Goal: Information Seeking & Learning: Compare options

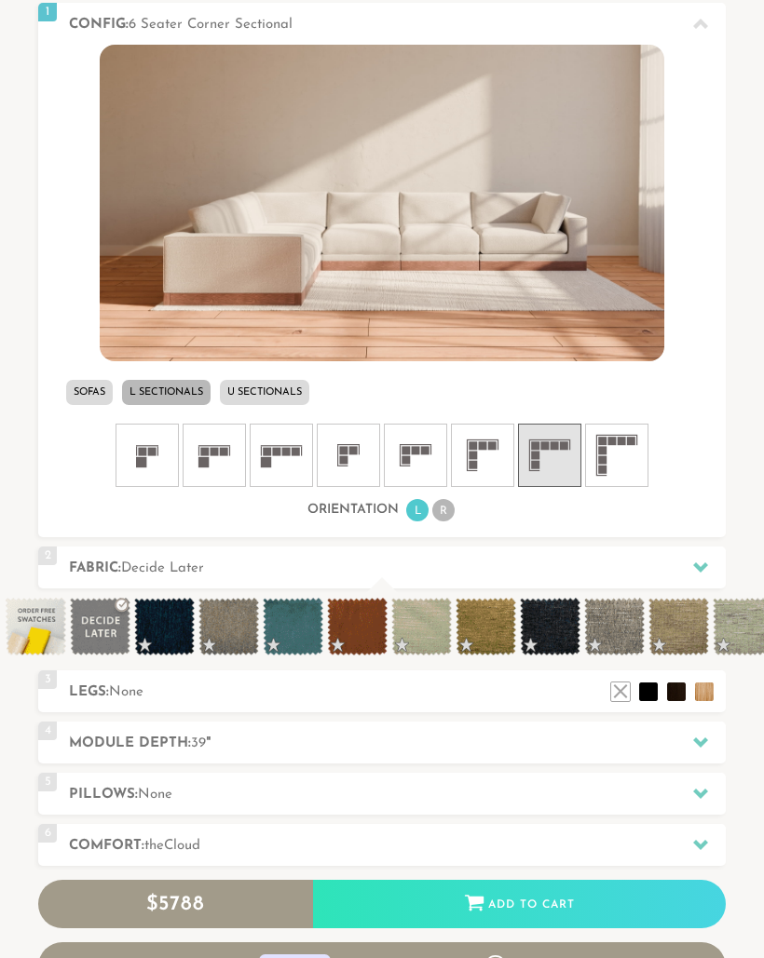
scroll to position [640, 0]
click at [456, 504] on ul "L R" at bounding box center [430, 510] width 52 height 25
click at [456, 506] on ul "L R" at bounding box center [430, 510] width 52 height 25
click at [453, 506] on li "R" at bounding box center [443, 510] width 22 height 22
click at [453, 505] on li "R" at bounding box center [443, 510] width 22 height 22
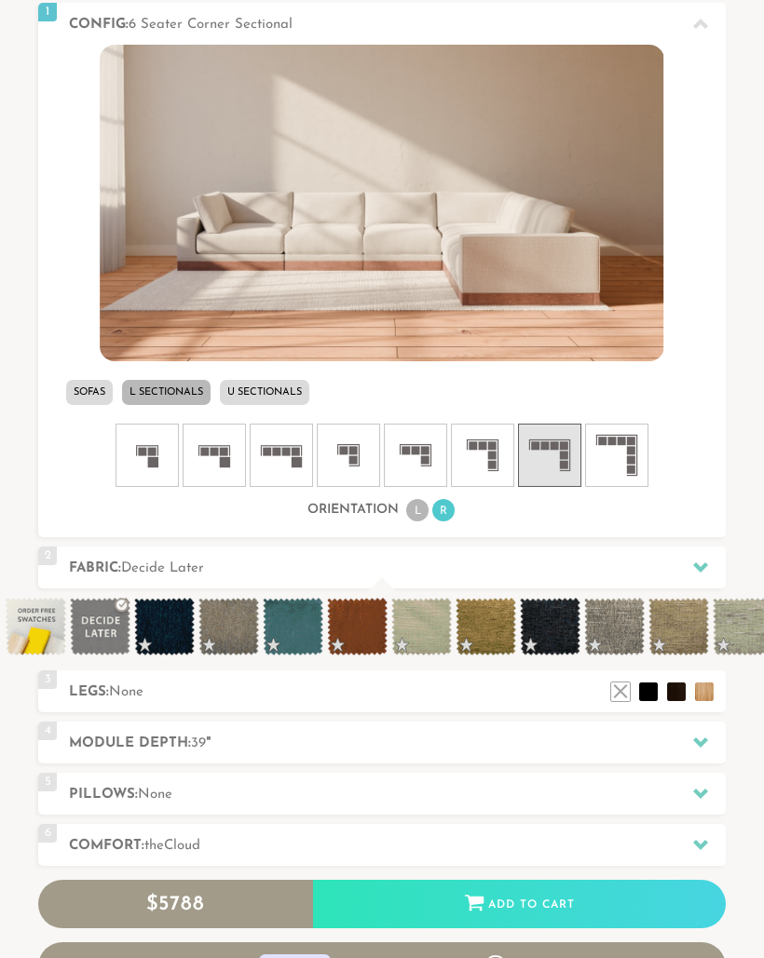
click at [419, 508] on li "L" at bounding box center [417, 510] width 22 height 22
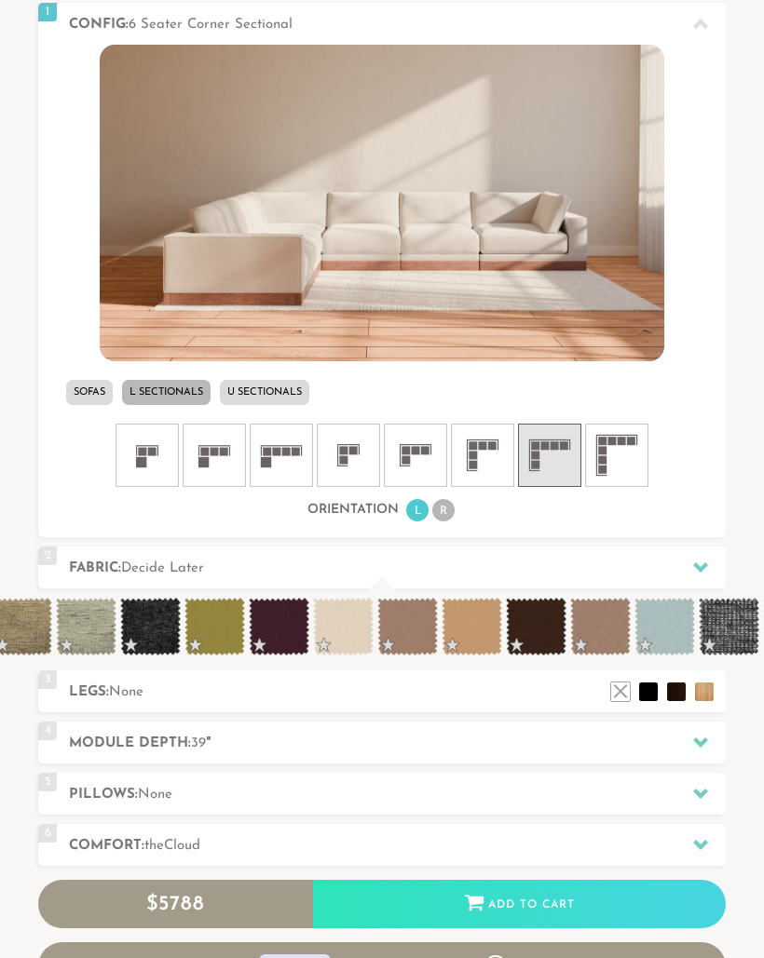
scroll to position [0, 658]
click at [222, 629] on span at bounding box center [213, 627] width 61 height 58
click at [211, 619] on span at bounding box center [213, 627] width 61 height 58
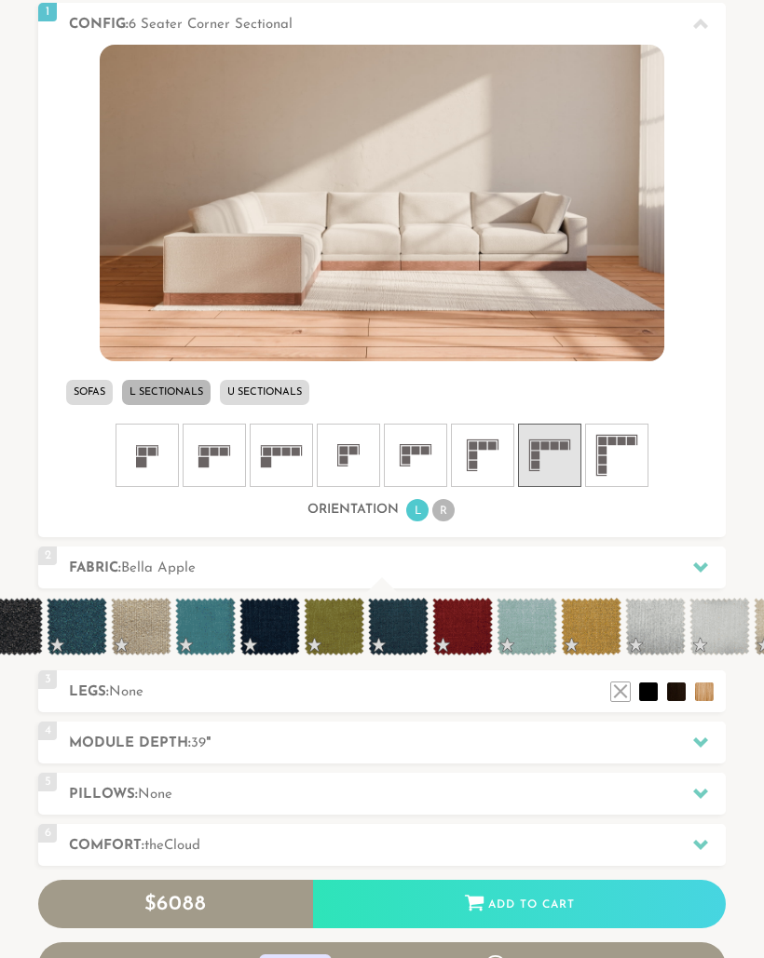
scroll to position [0, 6331]
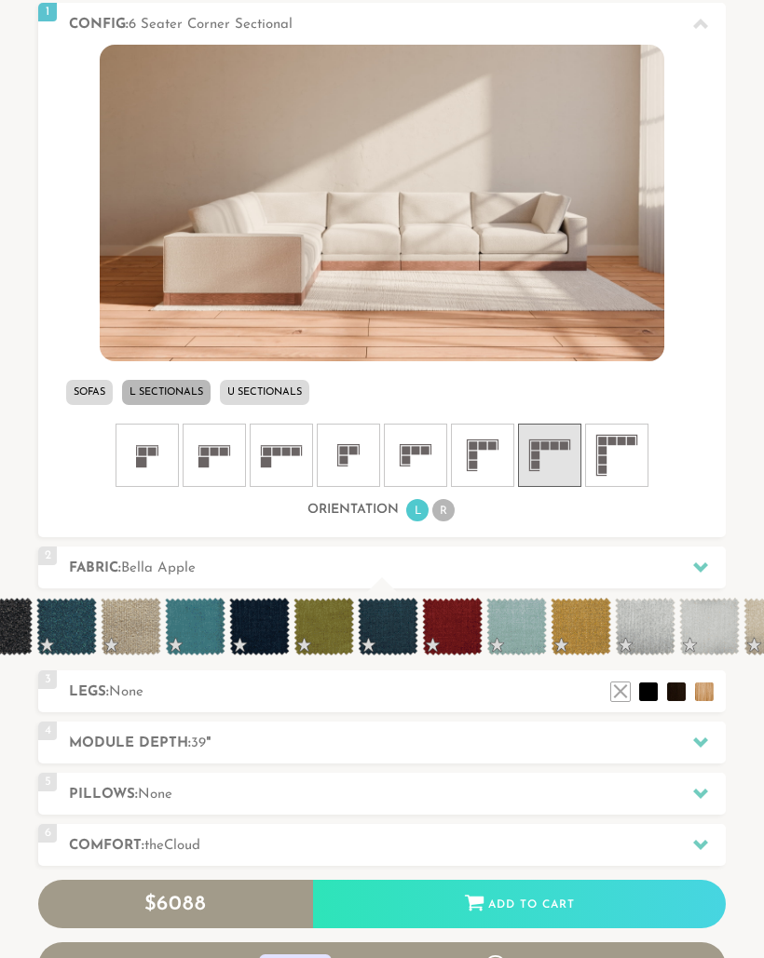
click at [317, 608] on span at bounding box center [323, 627] width 61 height 58
click at [317, 607] on span at bounding box center [323, 627] width 61 height 58
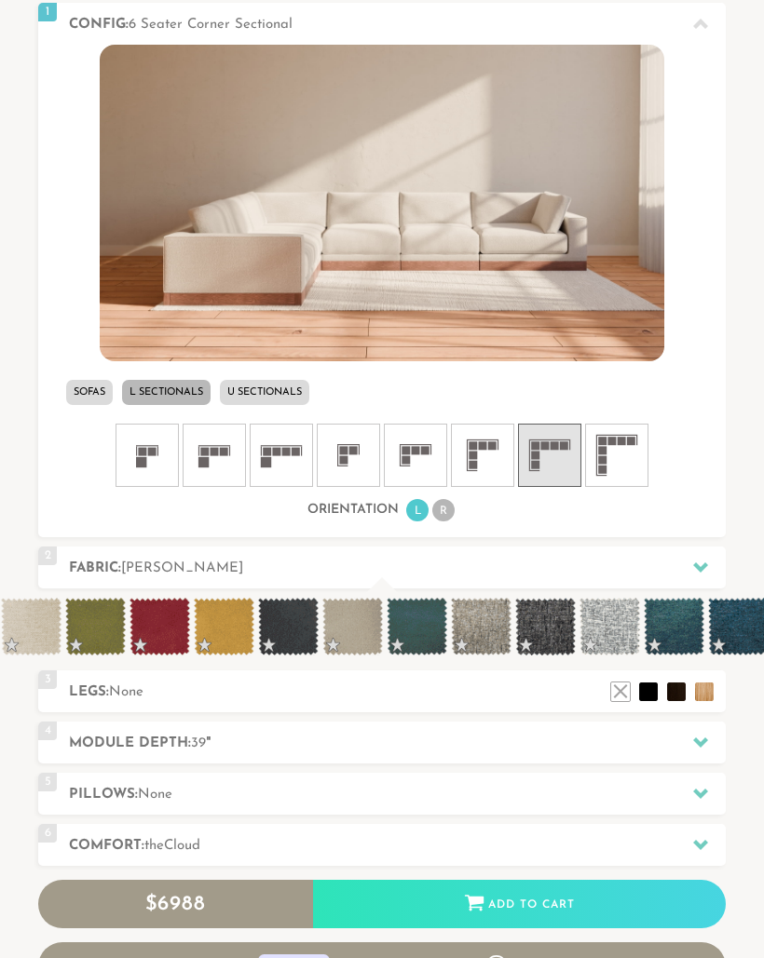
scroll to position [0, 8873]
click at [99, 615] on span at bounding box center [95, 627] width 61 height 58
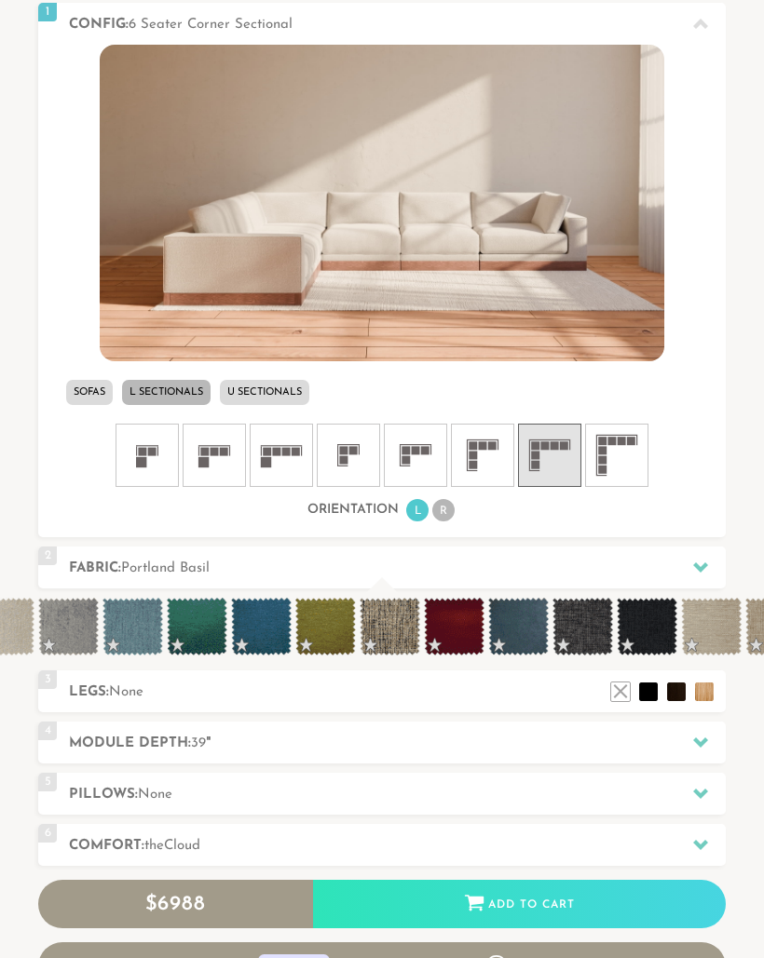
scroll to position [0, 10832]
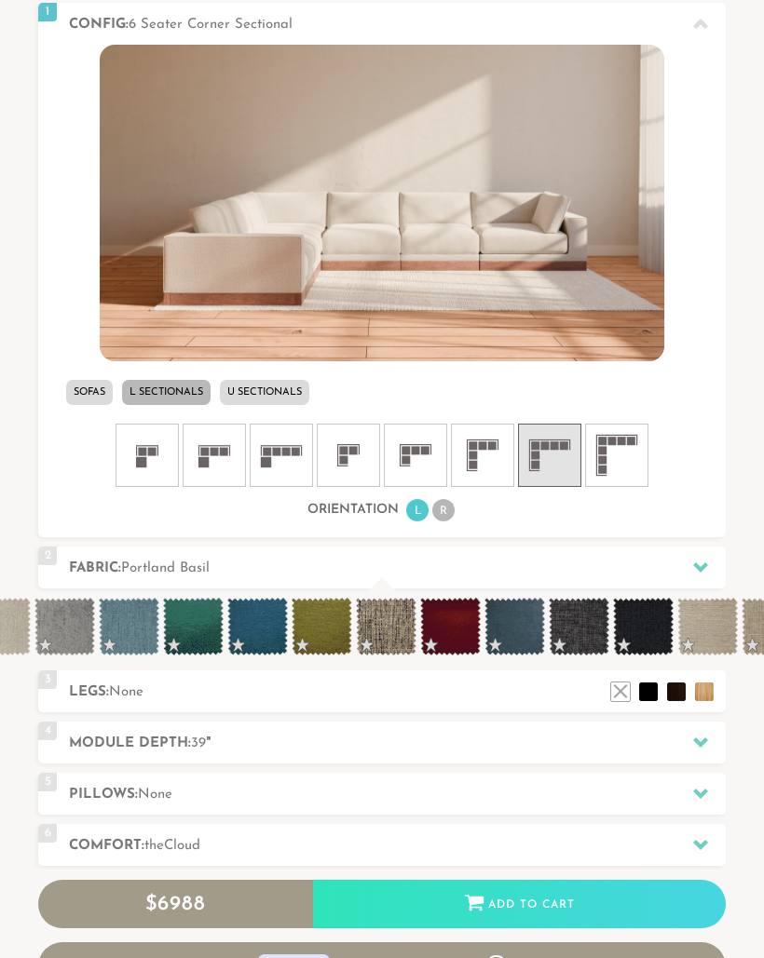
click at [326, 617] on span at bounding box center [322, 627] width 61 height 58
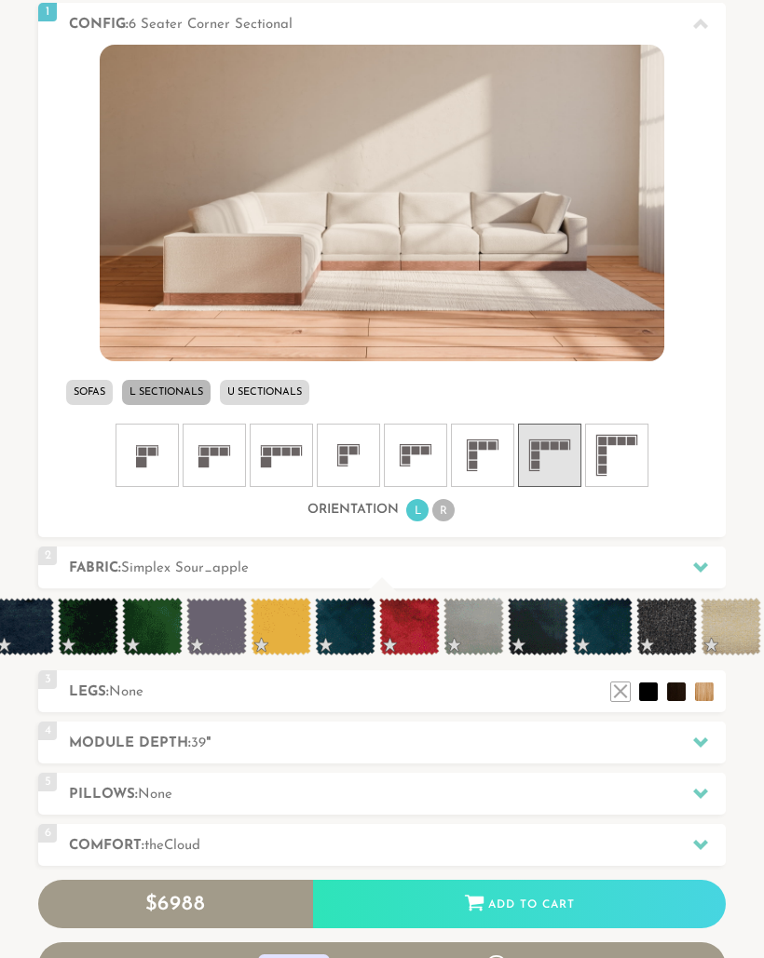
scroll to position [0, 13314]
click at [169, 626] on span at bounding box center [153, 627] width 61 height 58
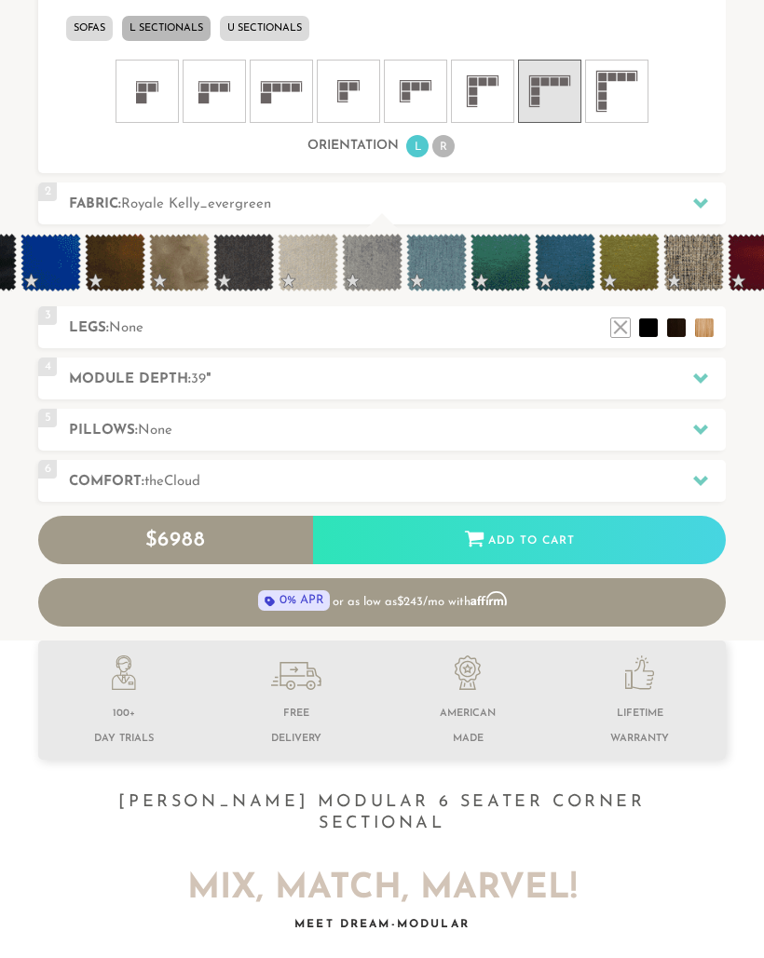
scroll to position [0, 10515]
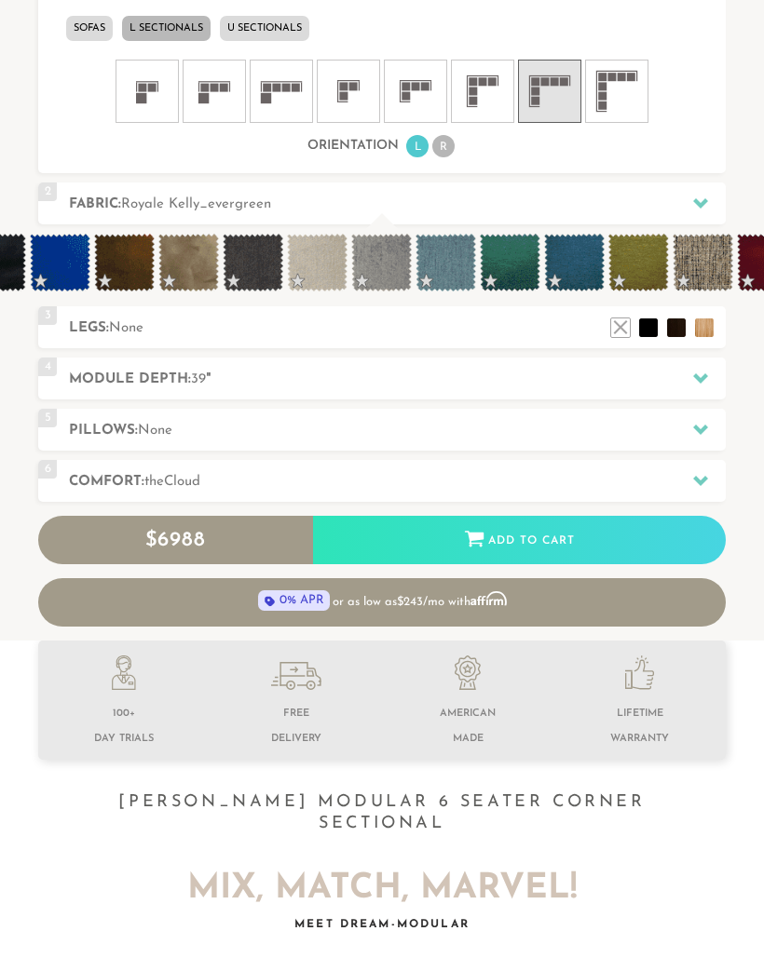
click at [636, 260] on span at bounding box center [638, 263] width 61 height 58
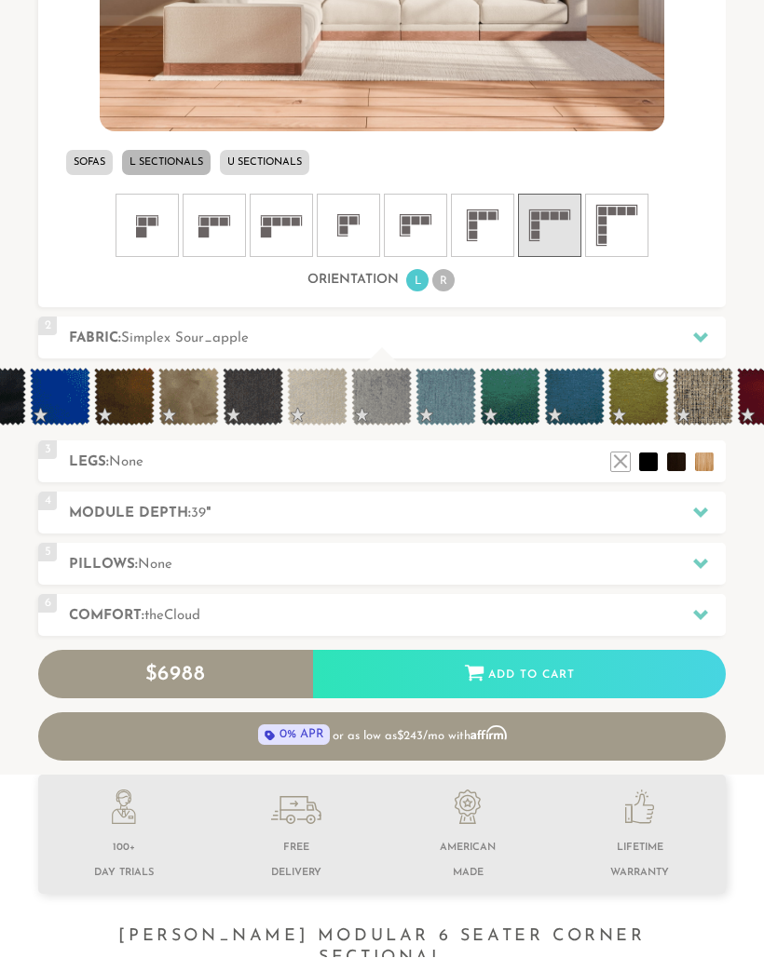
scroll to position [870, 0]
click at [703, 508] on icon at bounding box center [700, 512] width 15 height 15
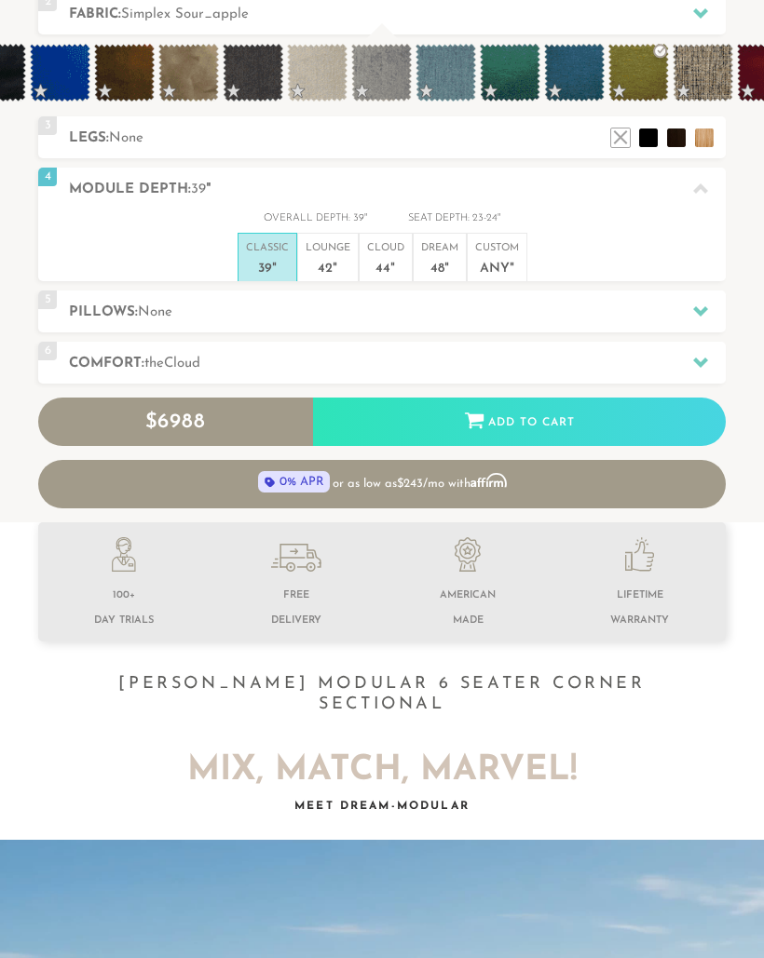
scroll to position [17500, 764]
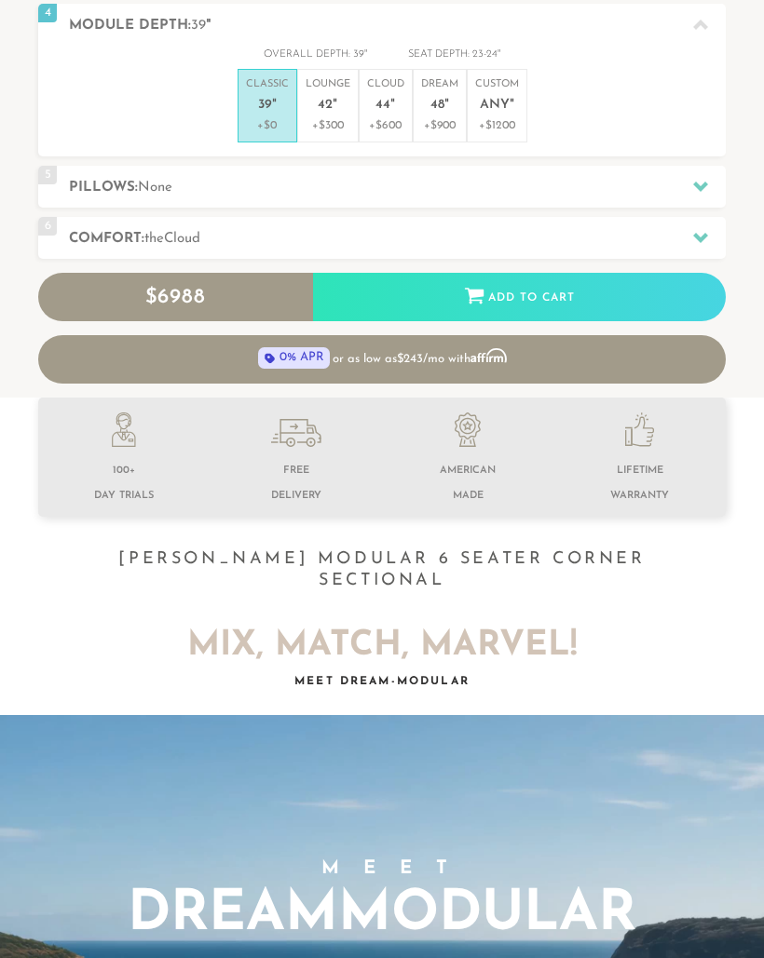
click at [703, 242] on div at bounding box center [700, 238] width 39 height 38
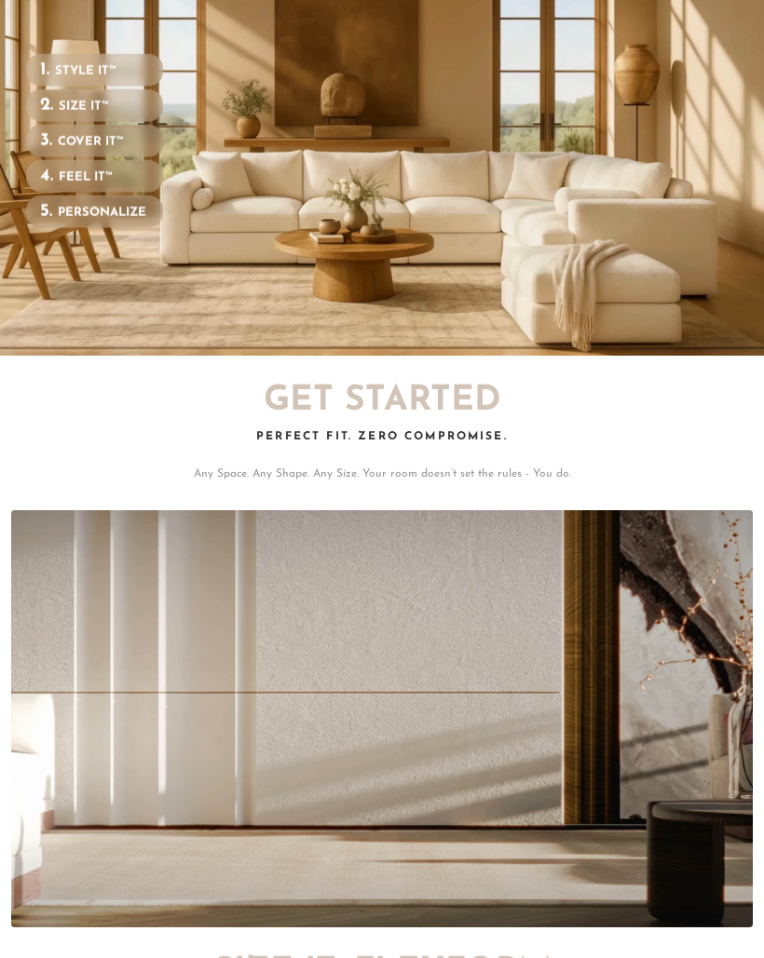
scroll to position [0, 0]
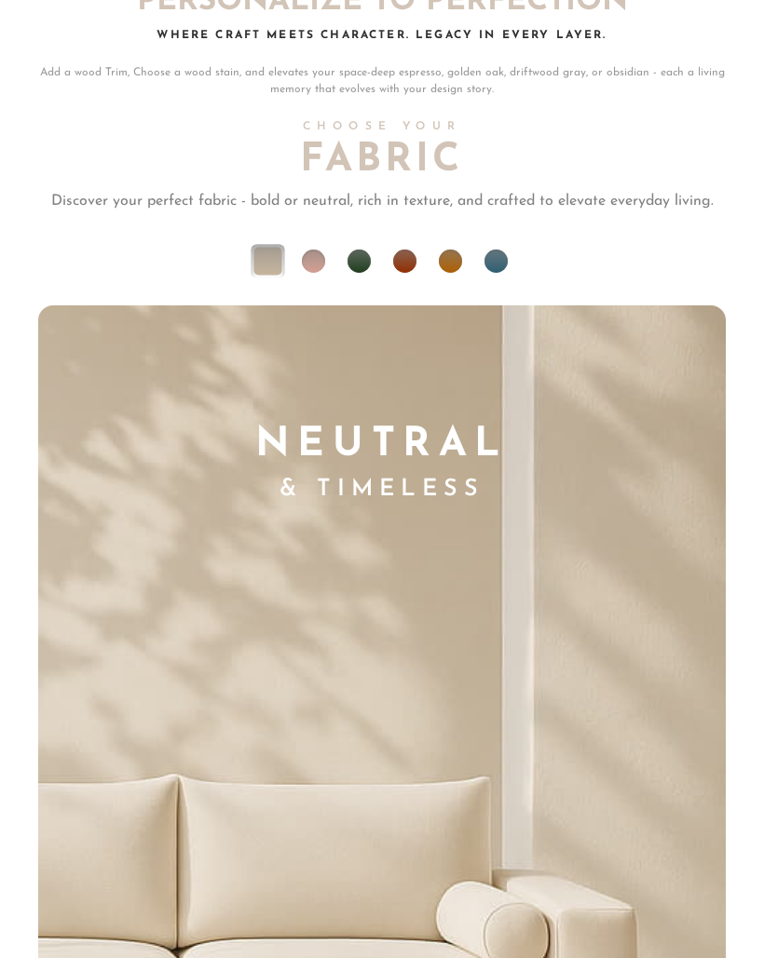
click at [362, 251] on li at bounding box center [358, 262] width 23 height 23
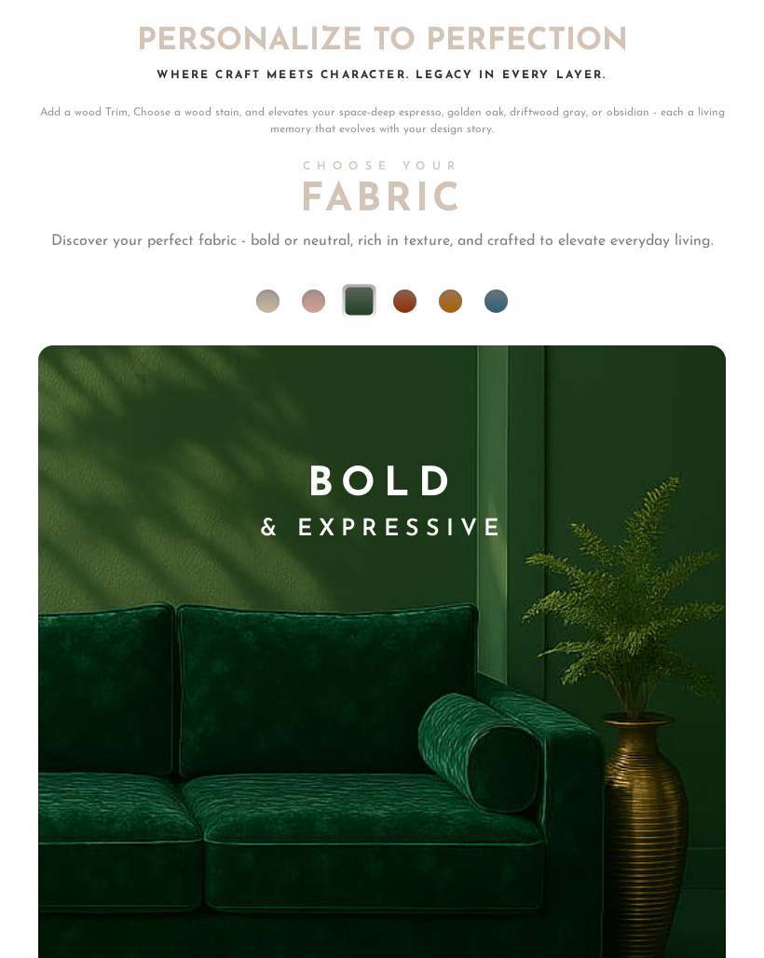
click at [451, 291] on li at bounding box center [450, 302] width 23 height 23
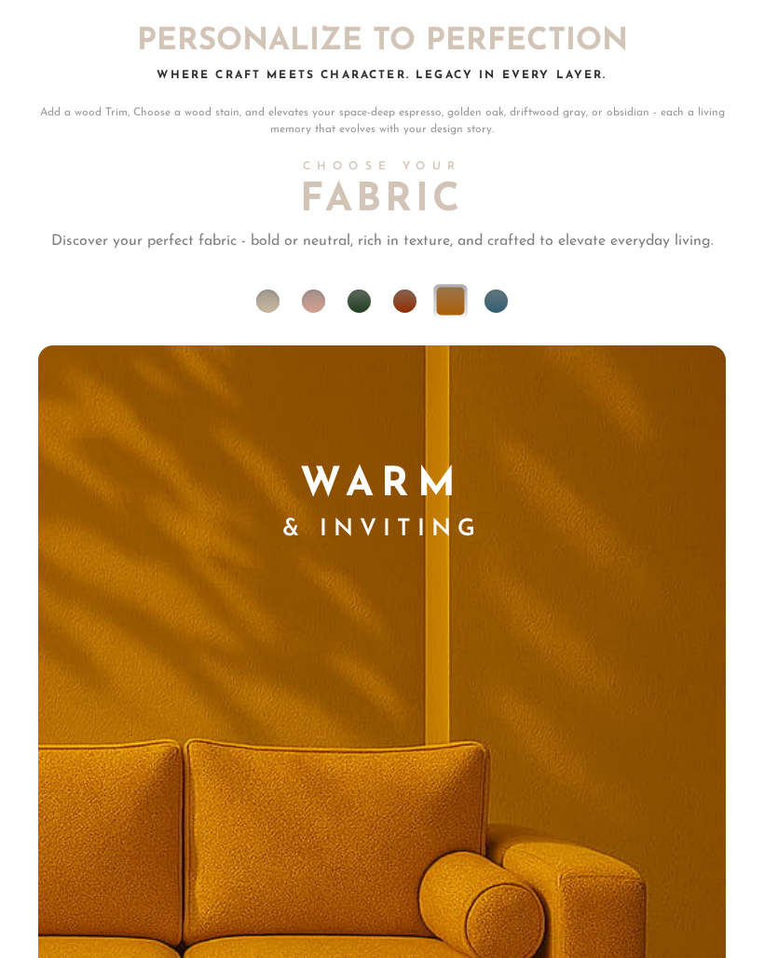
click at [423, 276] on ul at bounding box center [381, 311] width 687 height 70
click at [321, 290] on li at bounding box center [313, 301] width 23 height 23
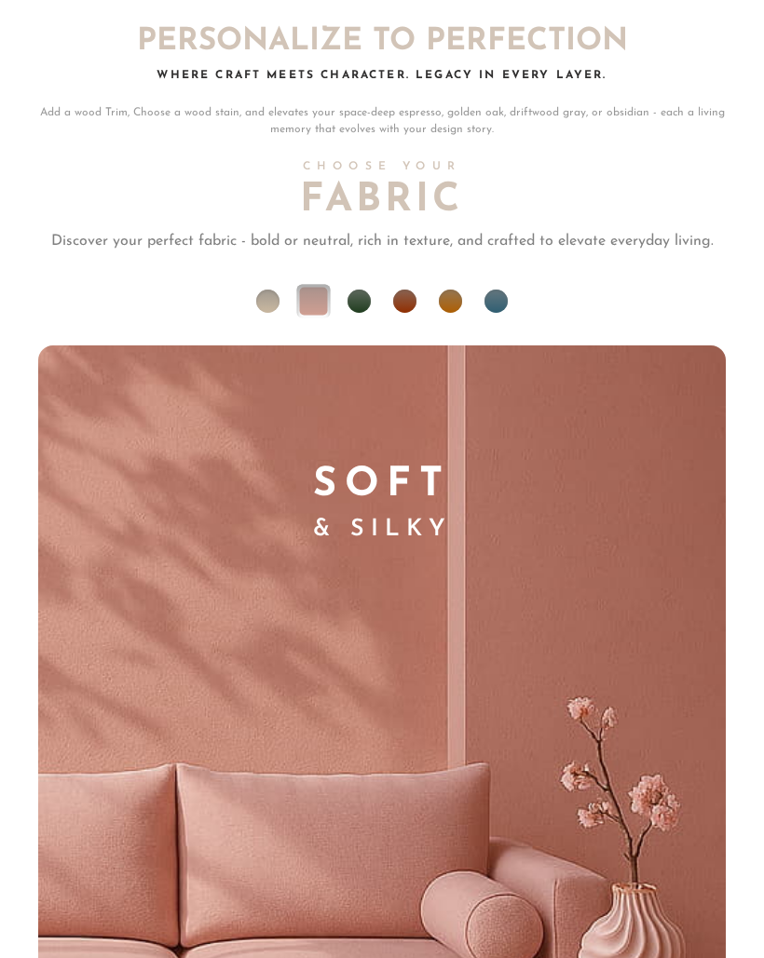
click at [497, 290] on li at bounding box center [495, 301] width 23 height 23
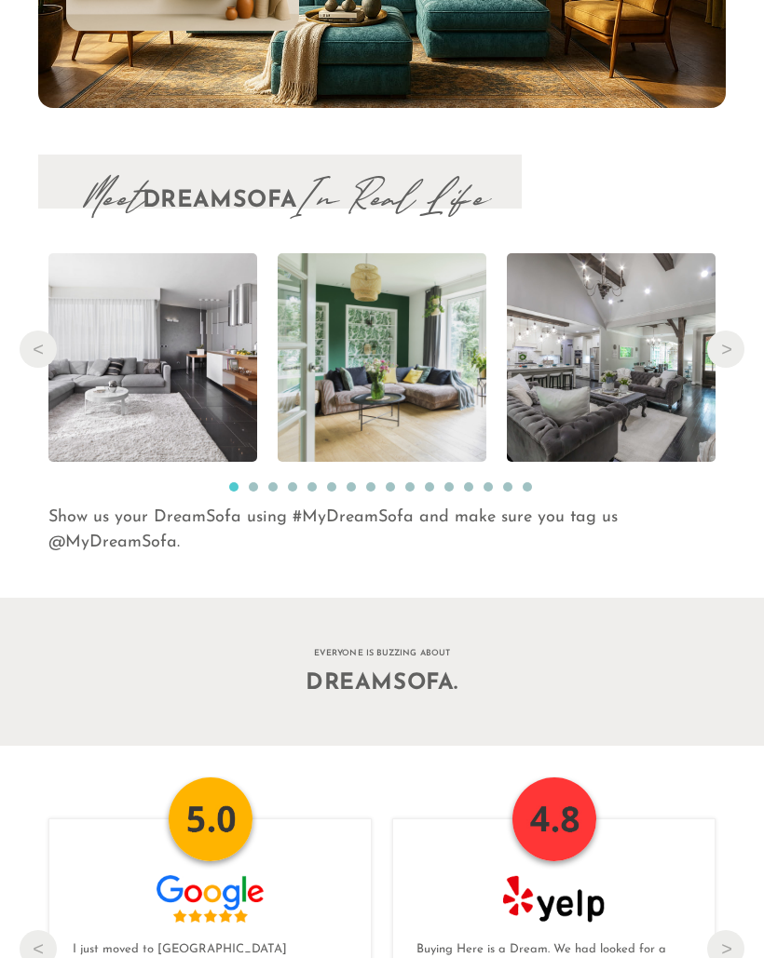
scroll to position [16005, 0]
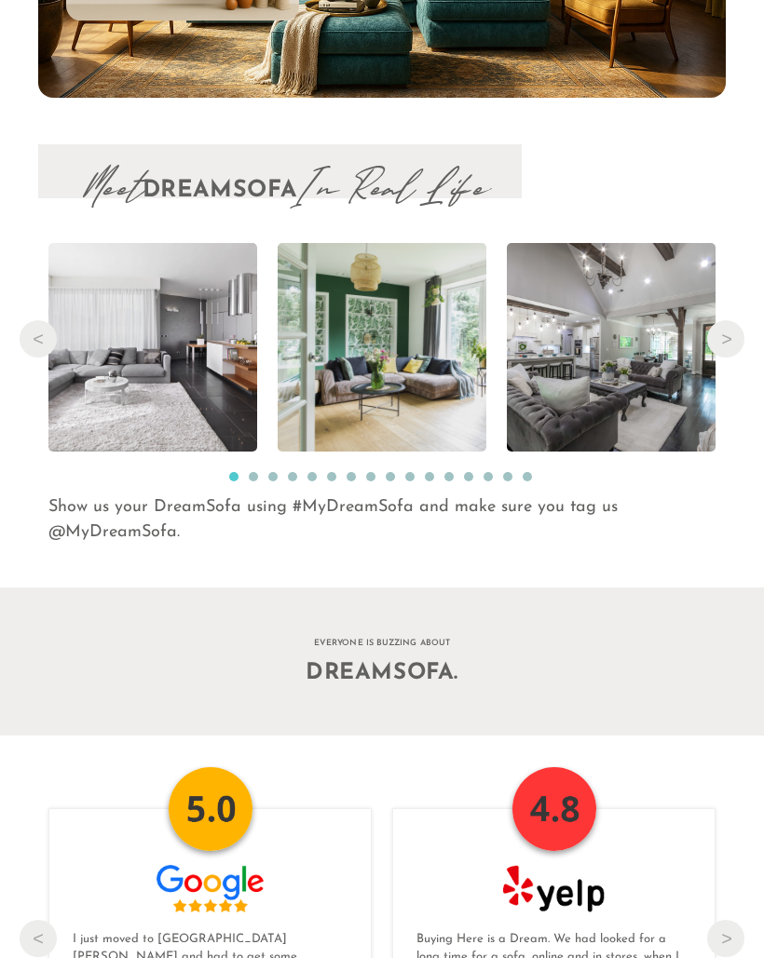
click at [725, 320] on button "Next" at bounding box center [725, 338] width 37 height 37
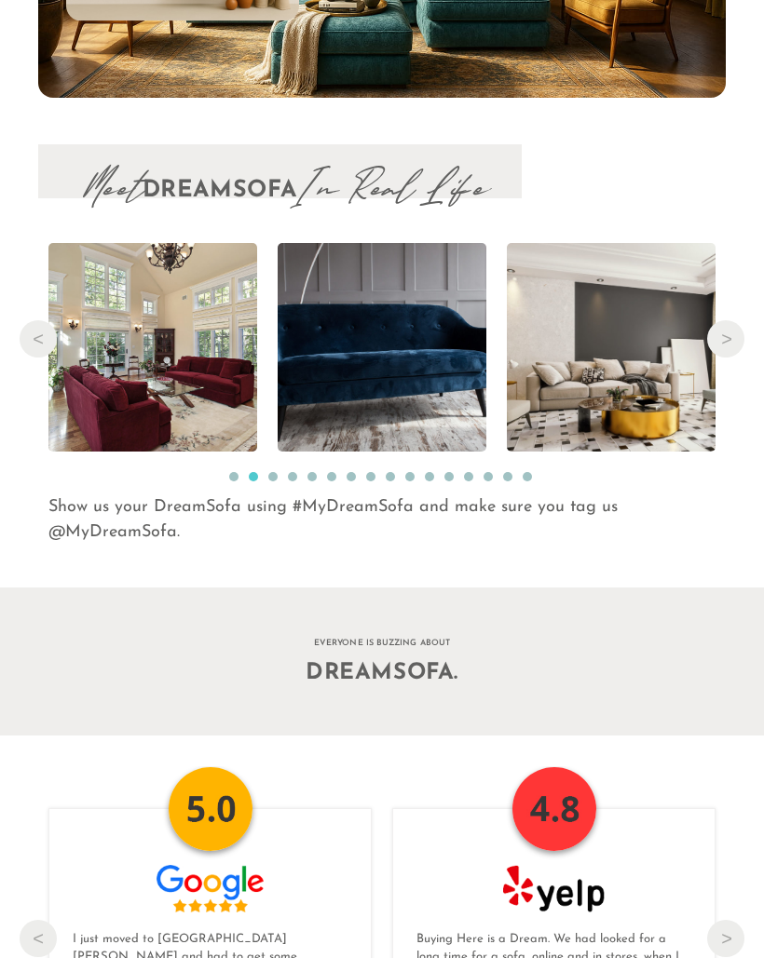
click at [726, 320] on button "Next" at bounding box center [725, 338] width 37 height 37
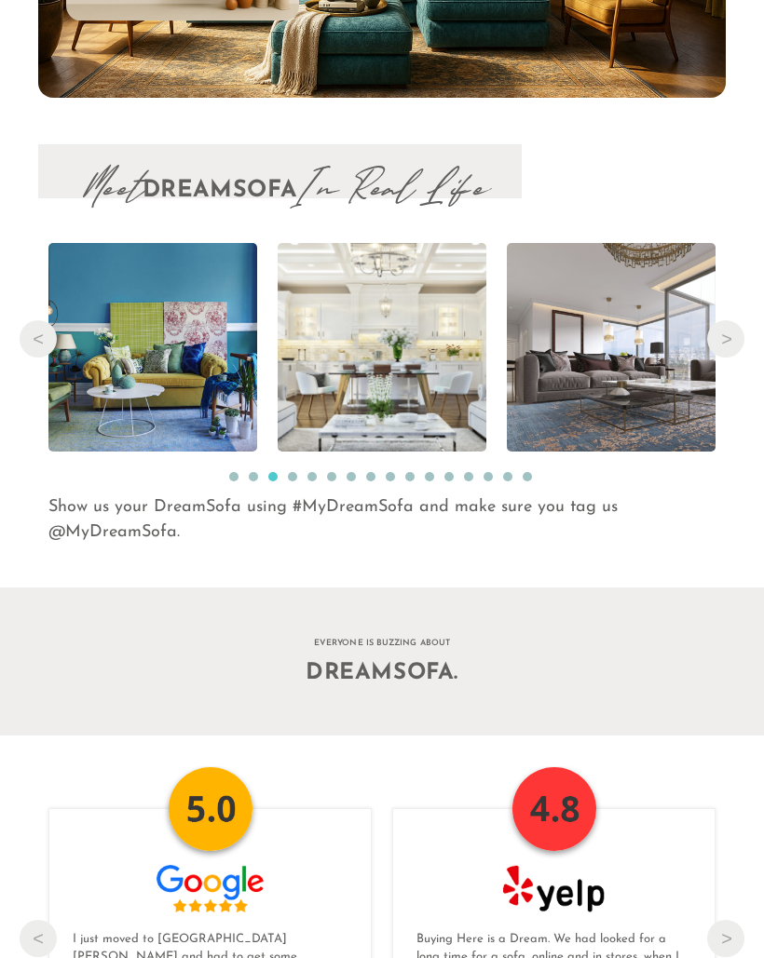
click at [734, 321] on button "Next" at bounding box center [725, 338] width 37 height 37
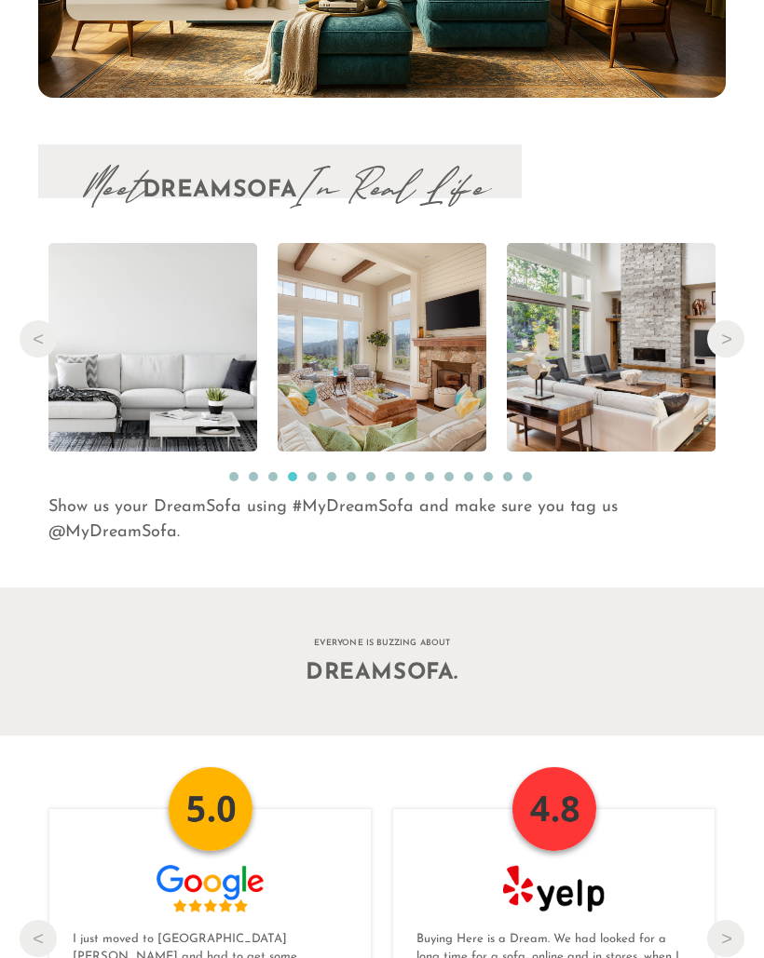
click at [731, 320] on button "Next" at bounding box center [725, 338] width 37 height 37
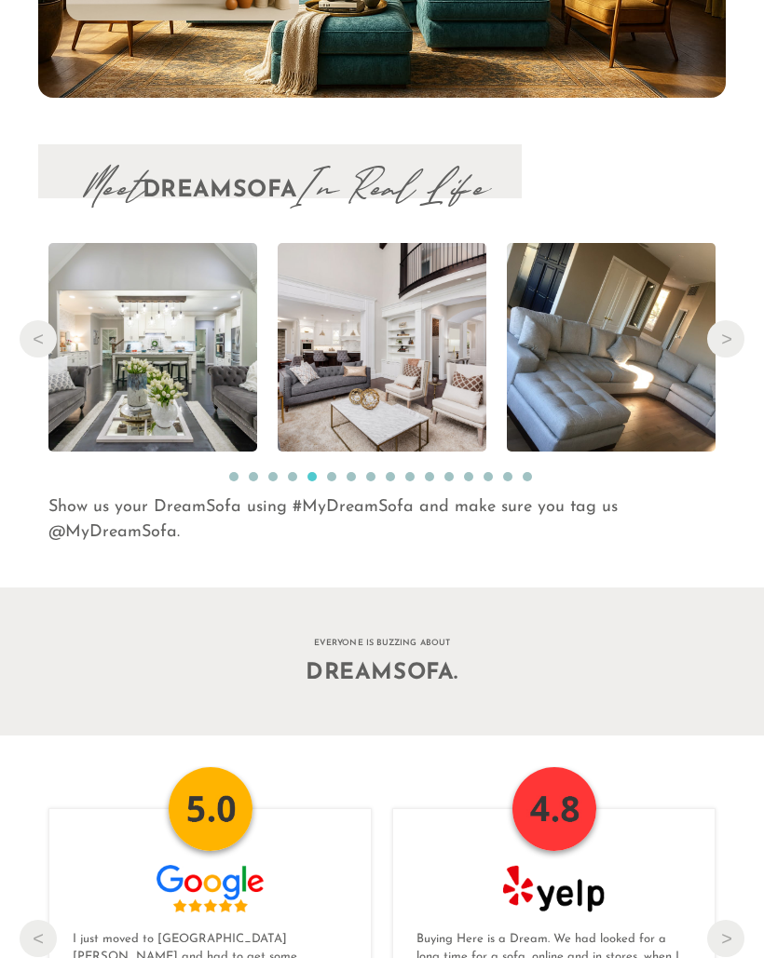
click at [722, 320] on button "Next" at bounding box center [725, 338] width 37 height 37
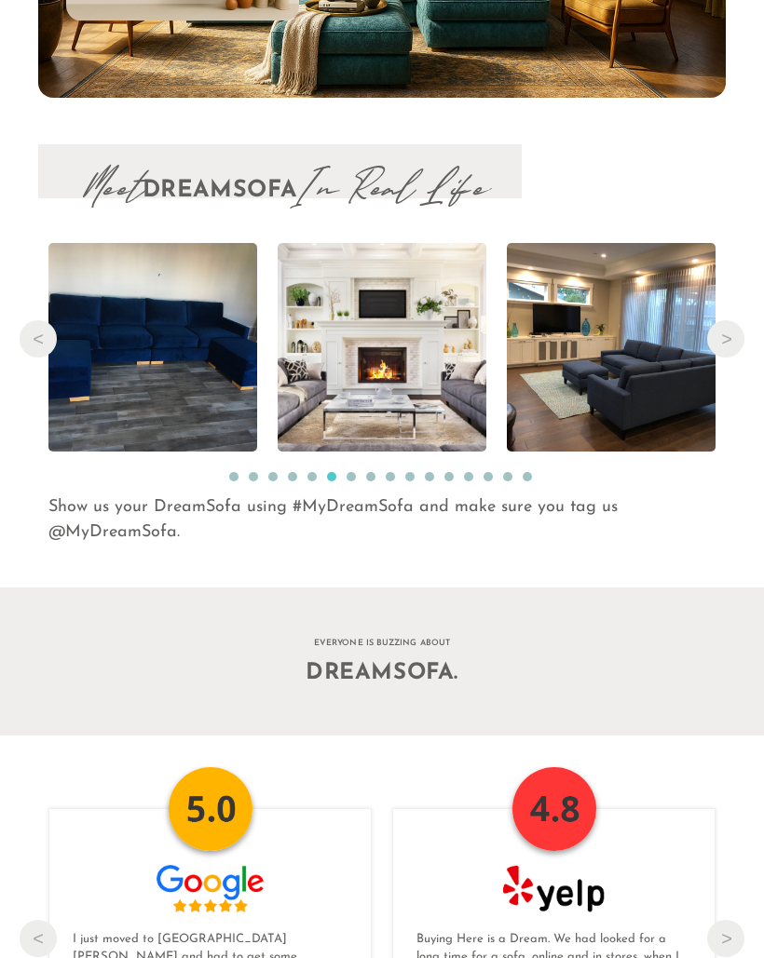
click at [715, 320] on button "Next" at bounding box center [725, 338] width 37 height 37
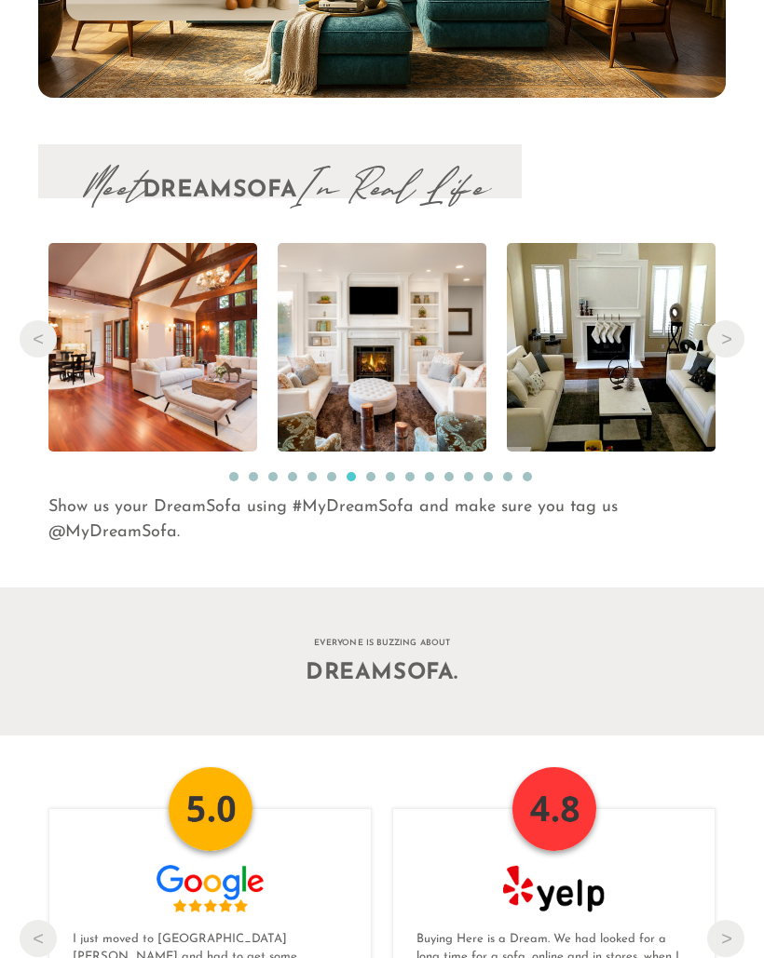
click at [722, 320] on button "Next" at bounding box center [725, 338] width 37 height 37
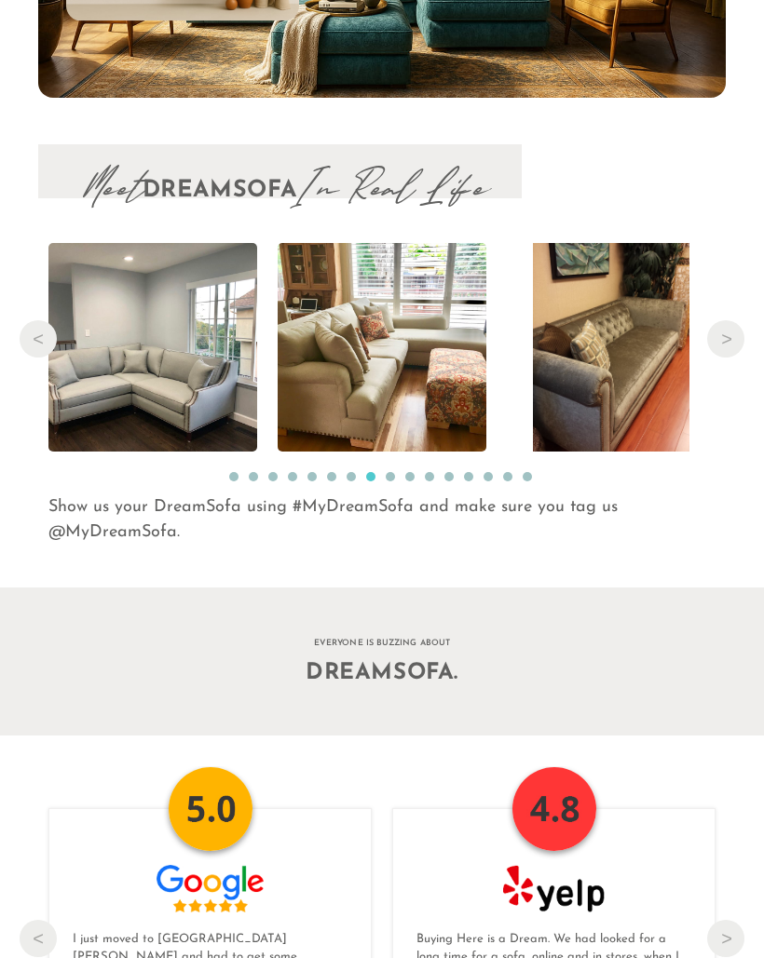
click at [726, 320] on button "Next" at bounding box center [725, 338] width 37 height 37
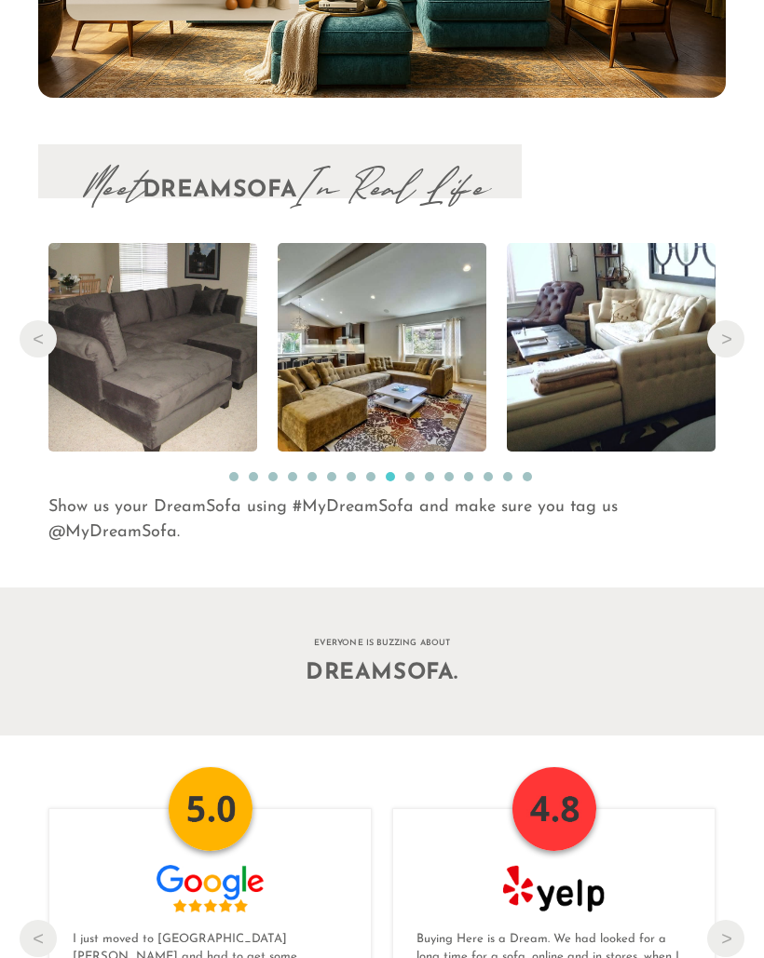
click at [728, 320] on button "Next" at bounding box center [725, 338] width 37 height 37
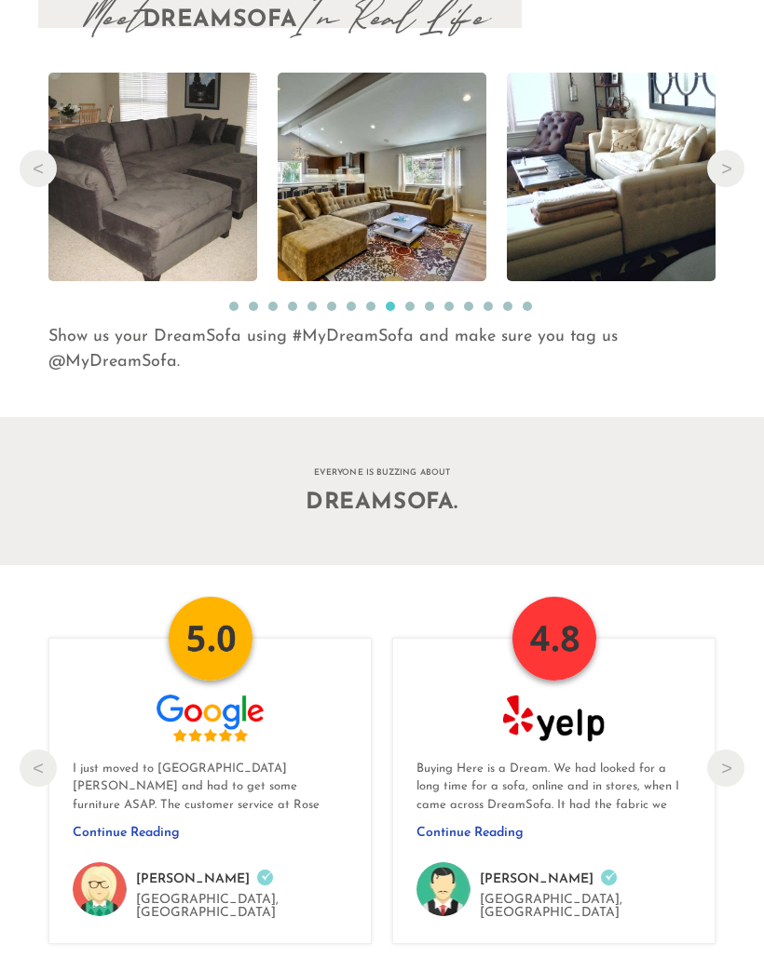
scroll to position [1, 1]
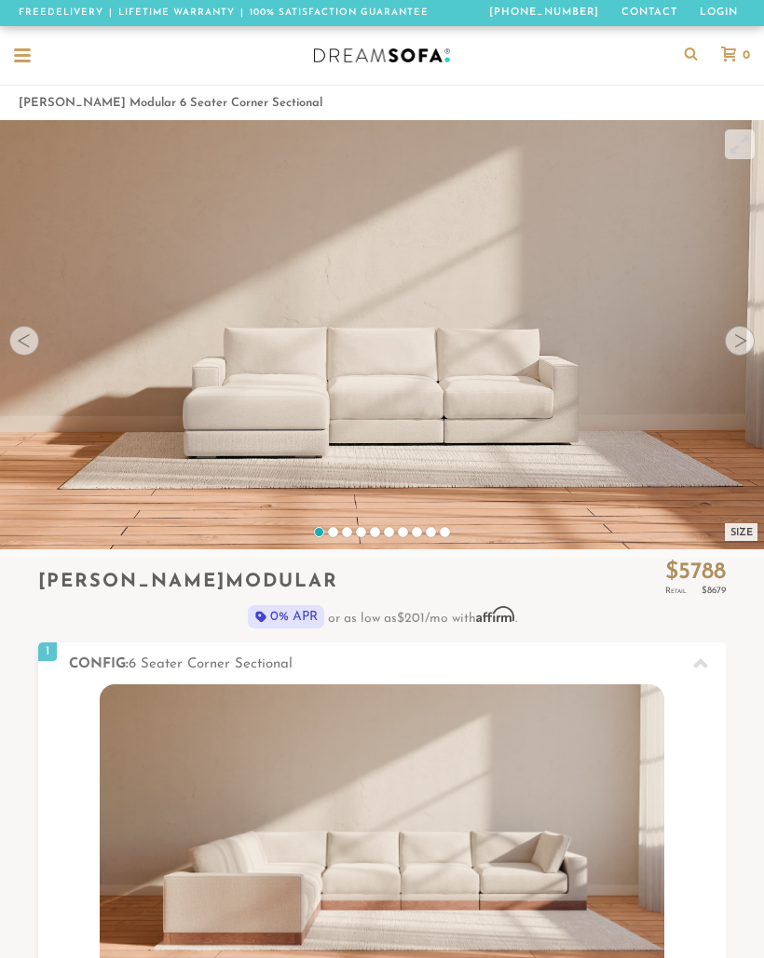
click at [737, 347] on div at bounding box center [740, 341] width 30 height 30
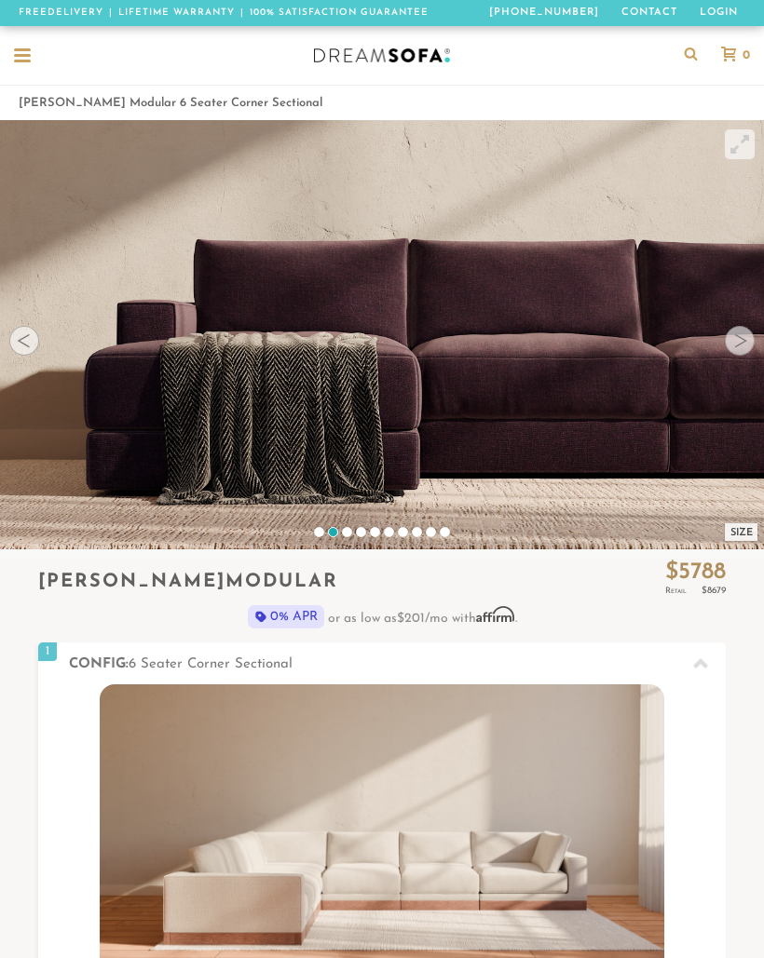
click at [738, 346] on div at bounding box center [740, 341] width 30 height 30
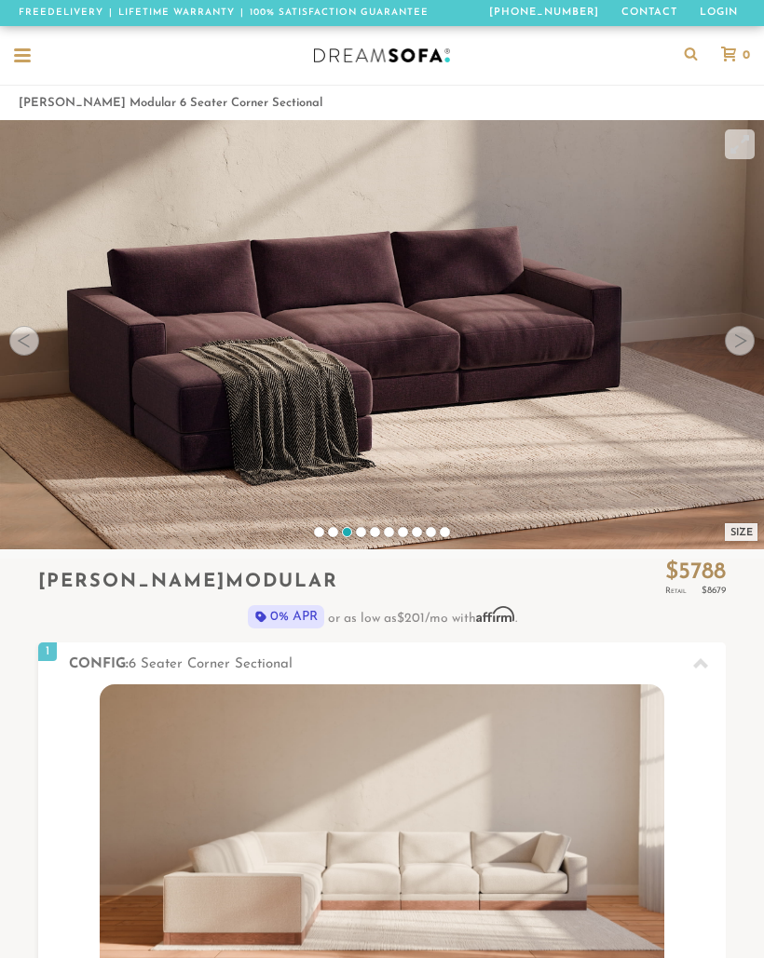
click at [738, 335] on div at bounding box center [740, 341] width 30 height 30
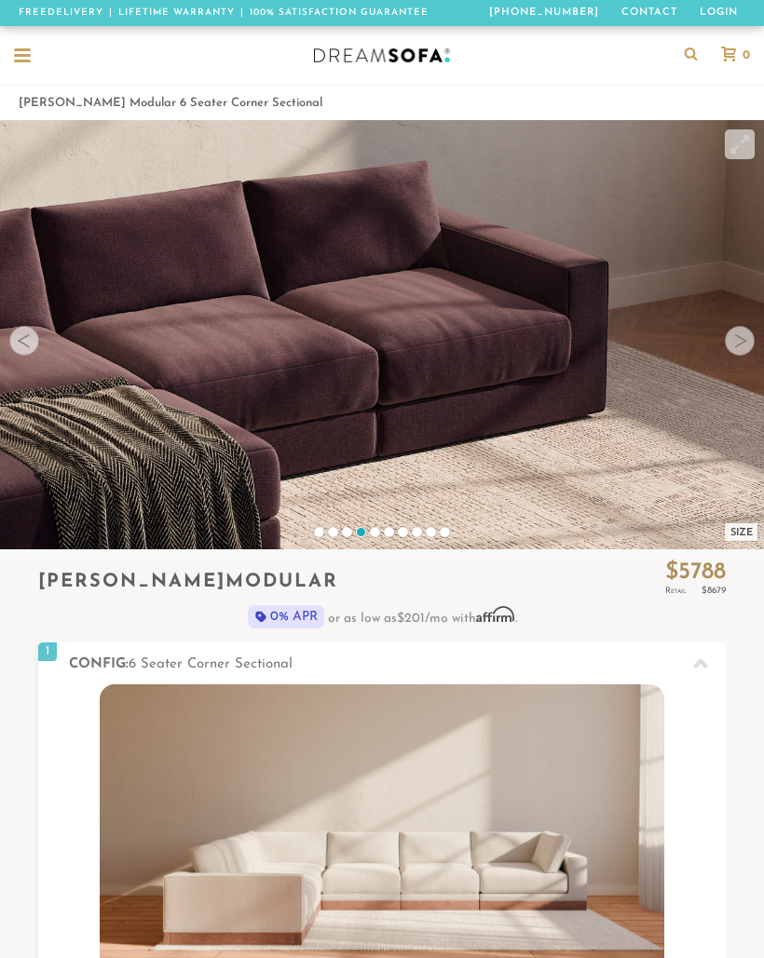
click at [743, 334] on div at bounding box center [740, 341] width 30 height 30
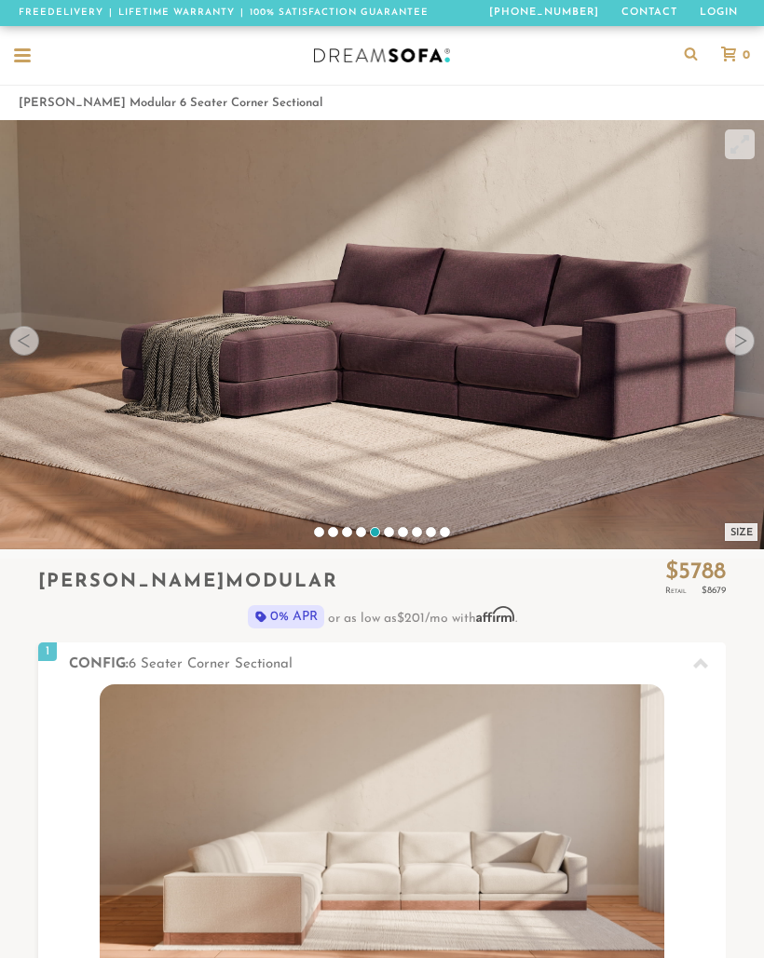
click at [742, 339] on div at bounding box center [740, 341] width 30 height 30
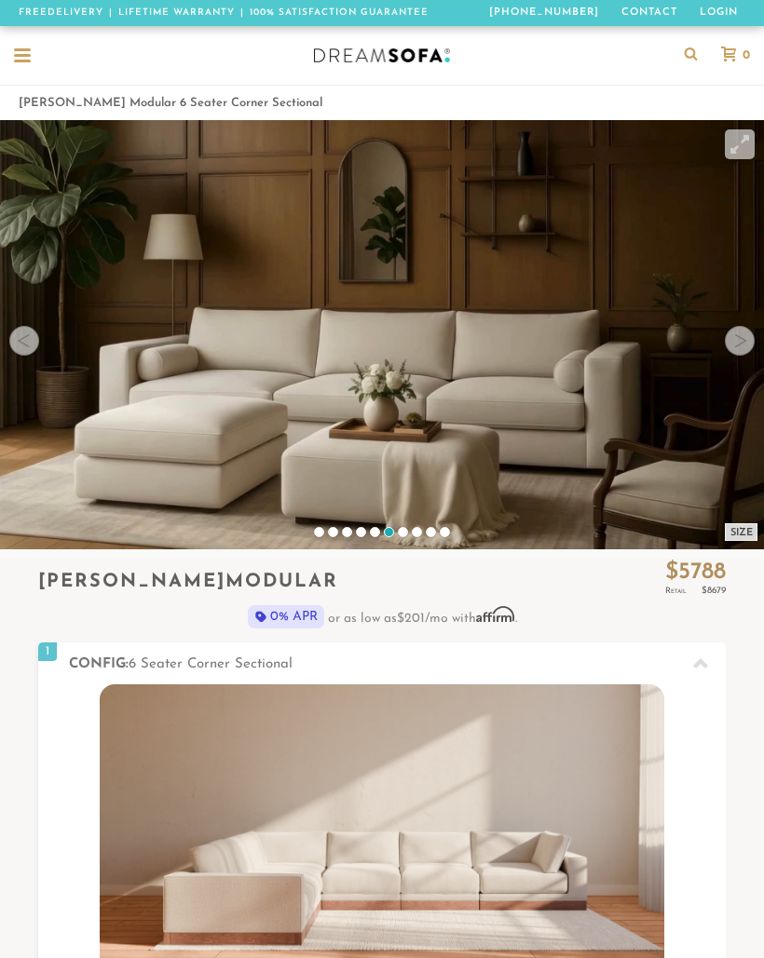
click at [739, 348] on div at bounding box center [740, 341] width 30 height 30
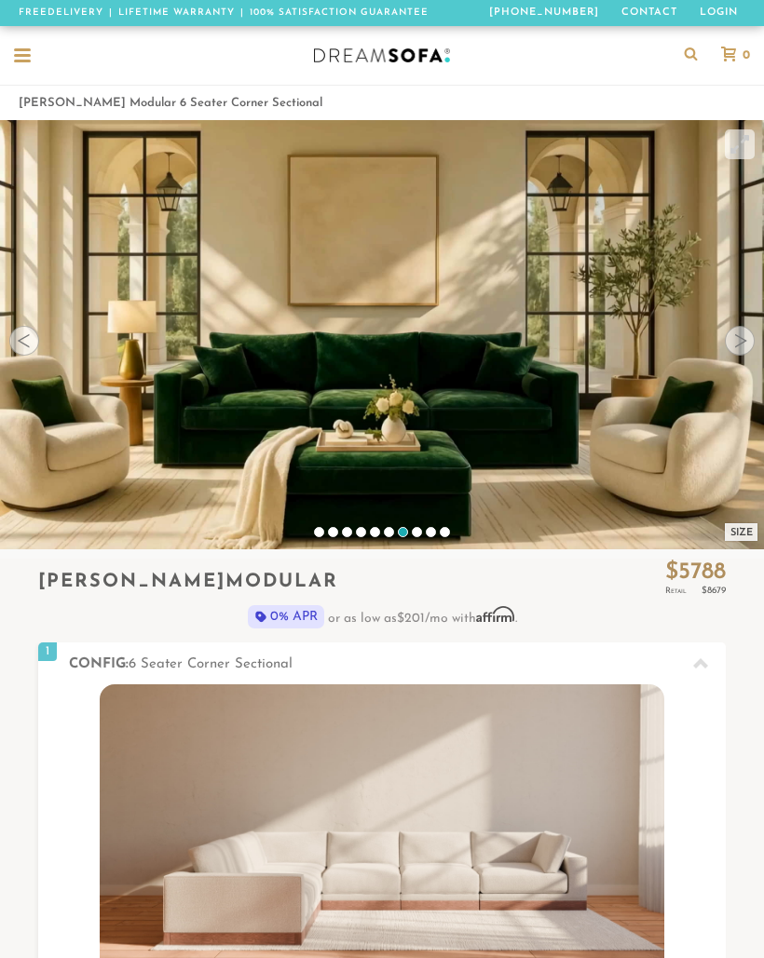
click at [736, 345] on div at bounding box center [740, 341] width 30 height 30
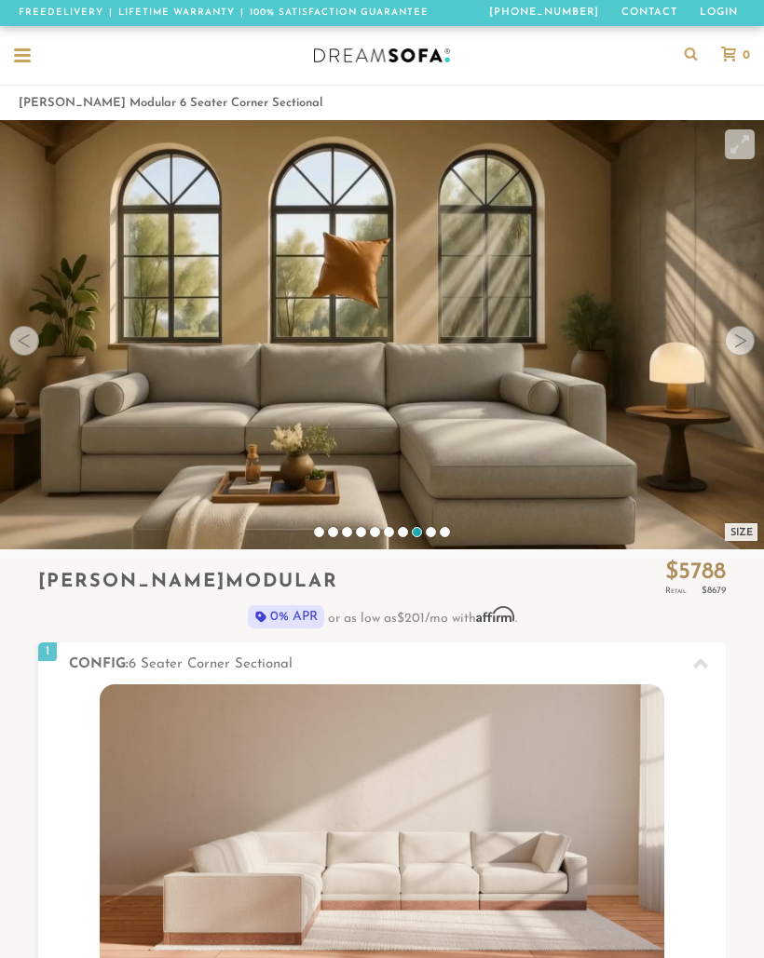
click at [736, 344] on div at bounding box center [740, 341] width 30 height 30
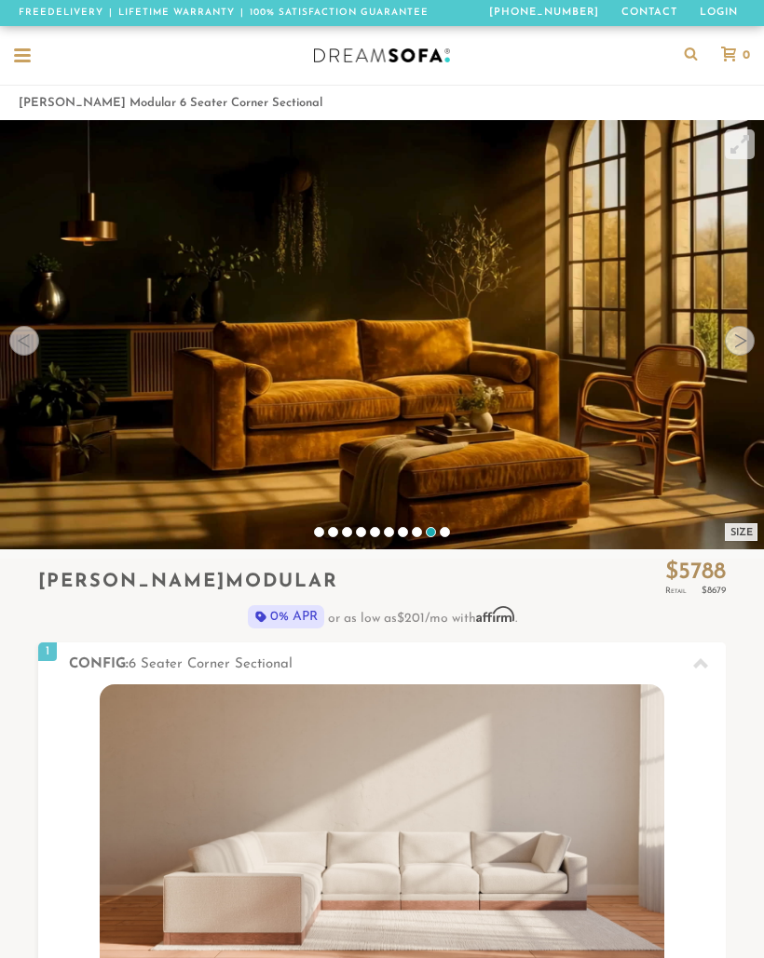
click at [732, 339] on div at bounding box center [740, 341] width 30 height 30
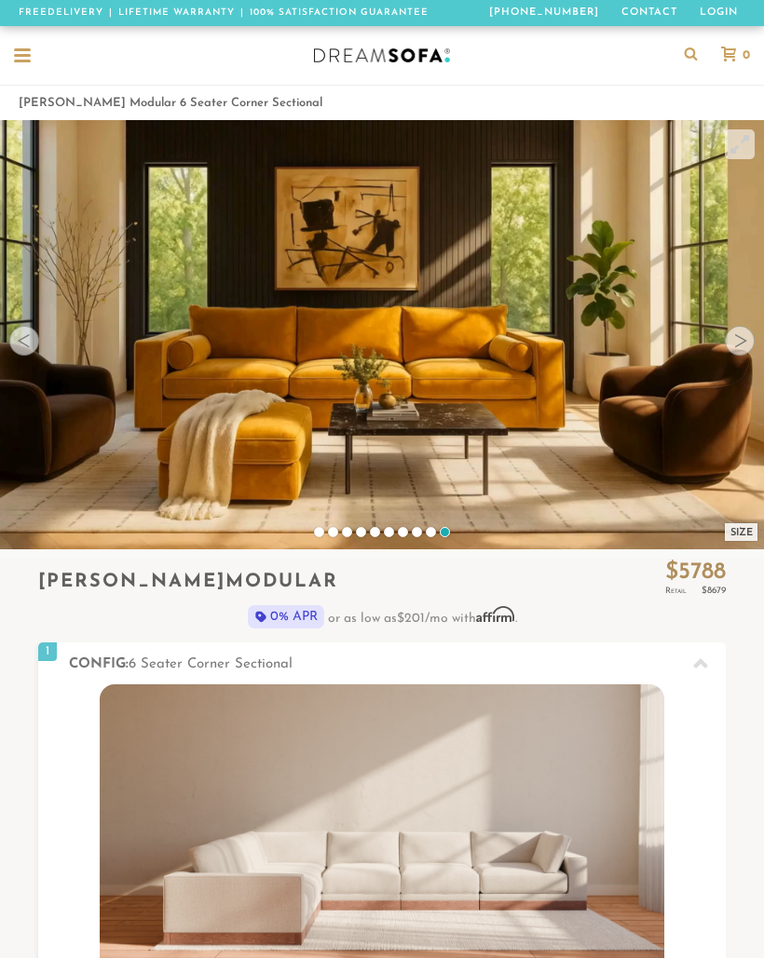
click at [738, 335] on div at bounding box center [740, 341] width 30 height 30
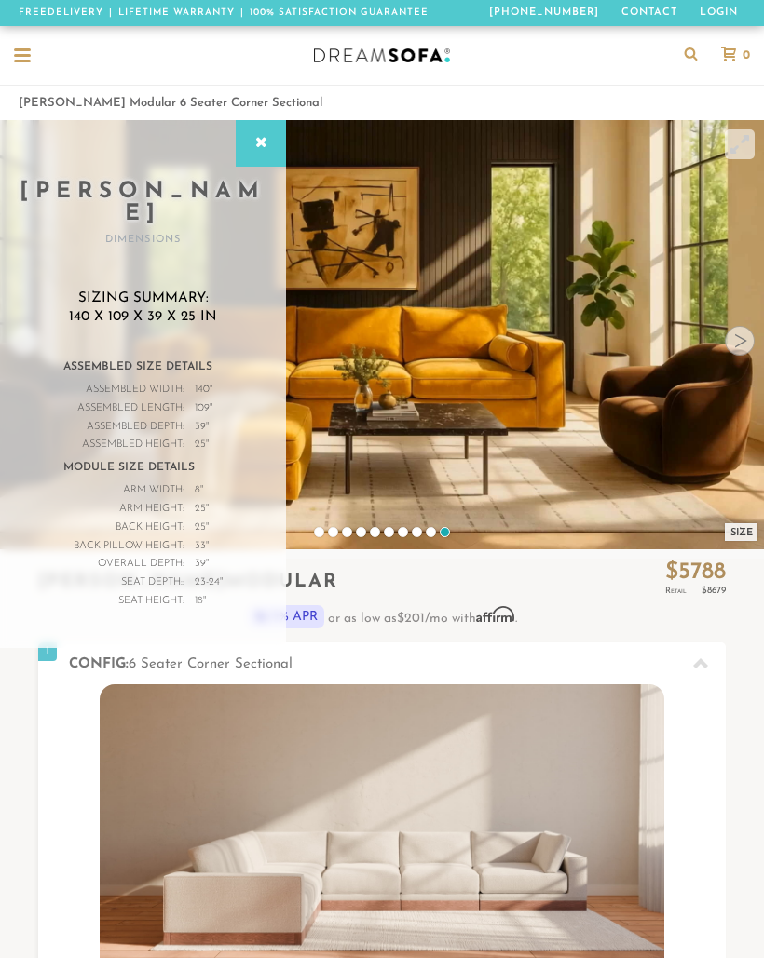
click at [738, 341] on div at bounding box center [740, 341] width 30 height 30
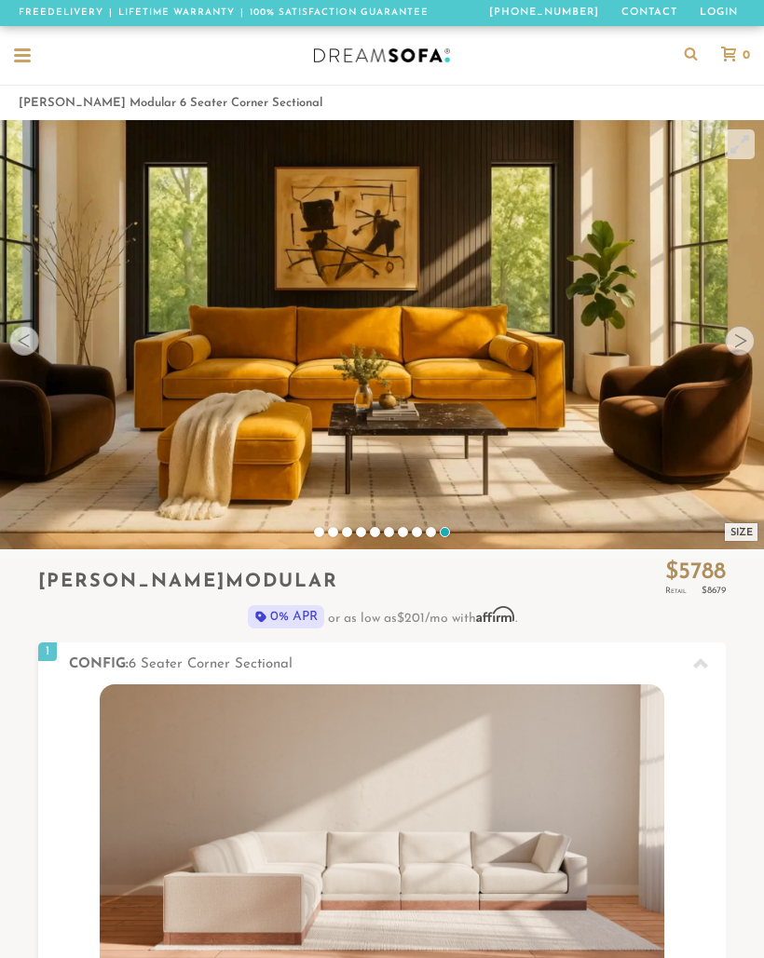
click at [739, 332] on div at bounding box center [740, 341] width 30 height 30
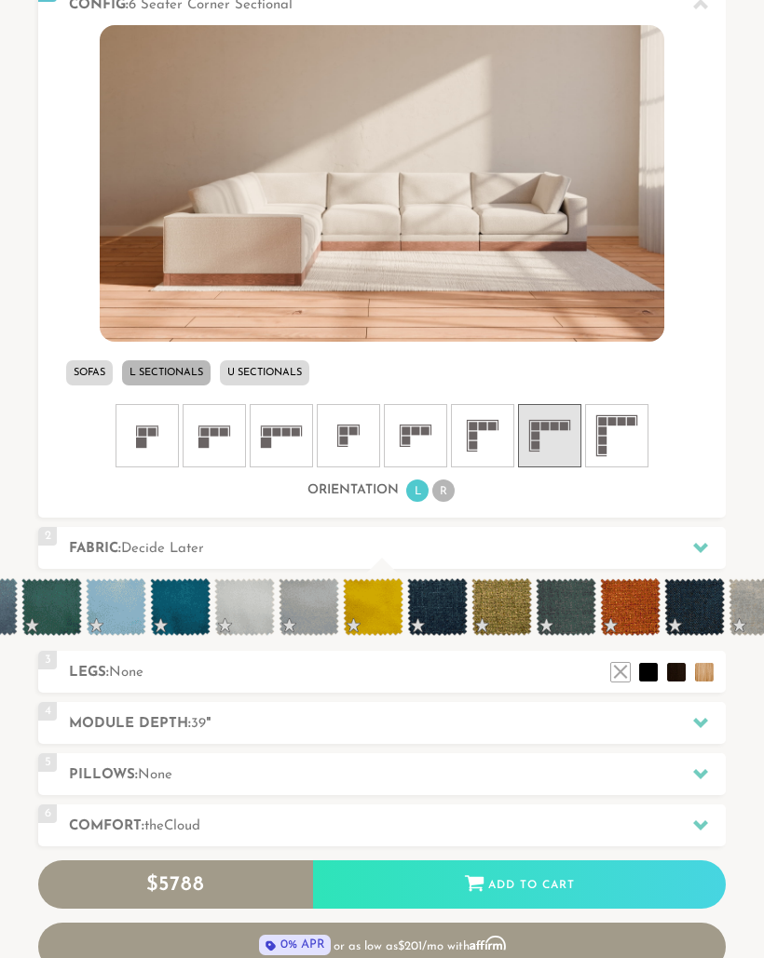
scroll to position [0, 3713]
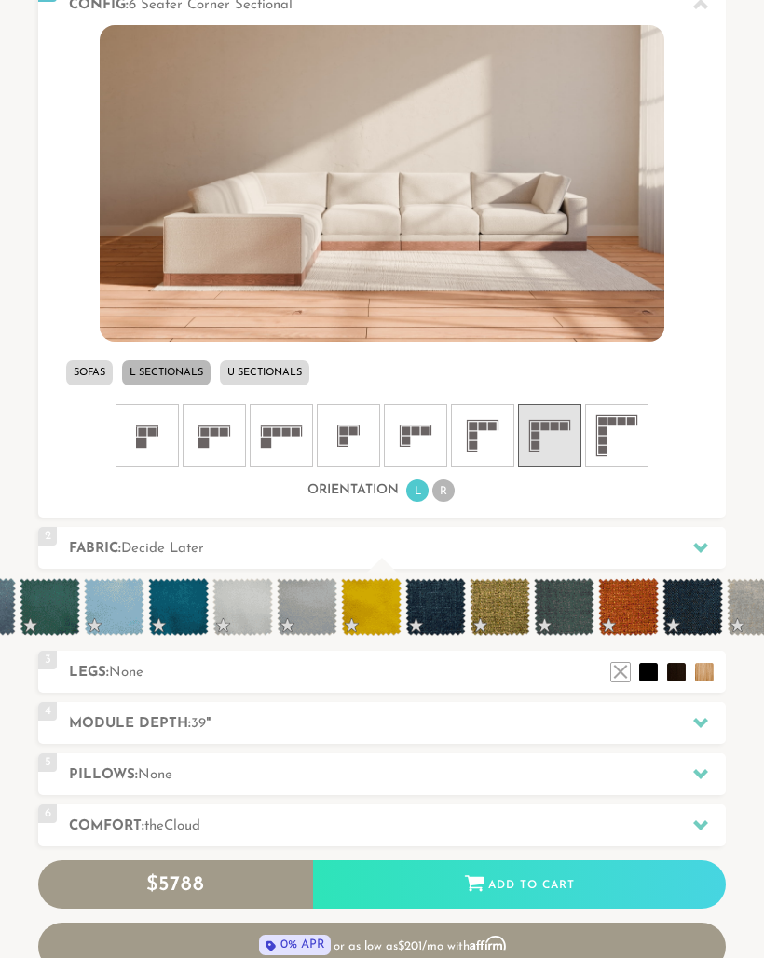
click at [65, 599] on span at bounding box center [50, 607] width 61 height 58
click at [521, 615] on span at bounding box center [499, 607] width 61 height 58
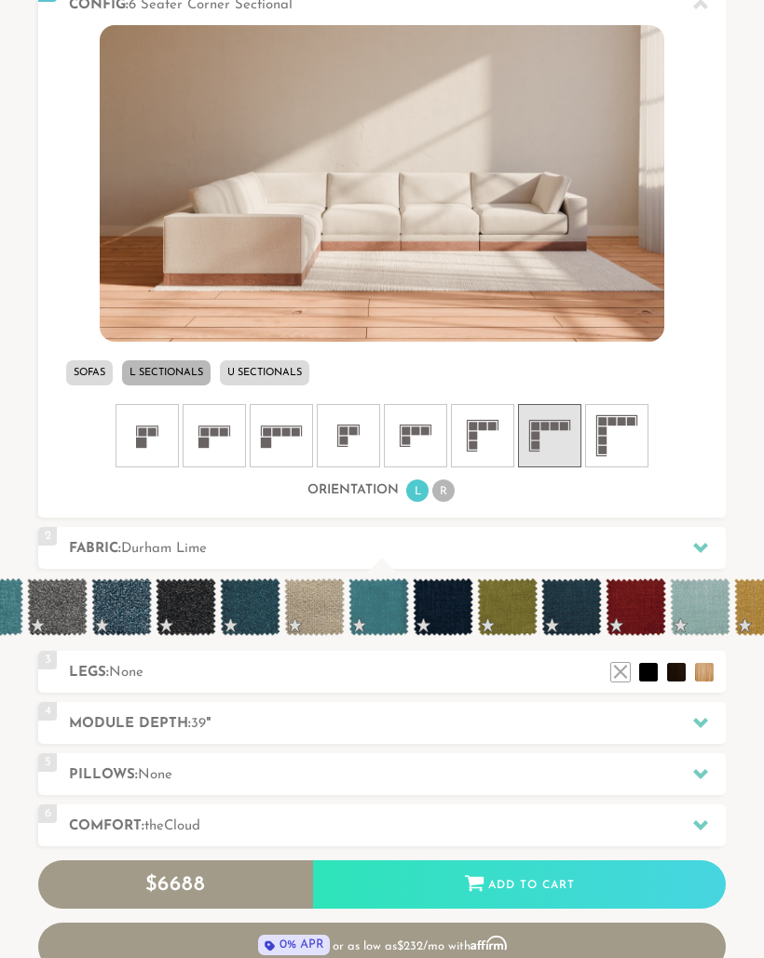
scroll to position [0, 6149]
click at [518, 606] on span at bounding box center [506, 607] width 61 height 58
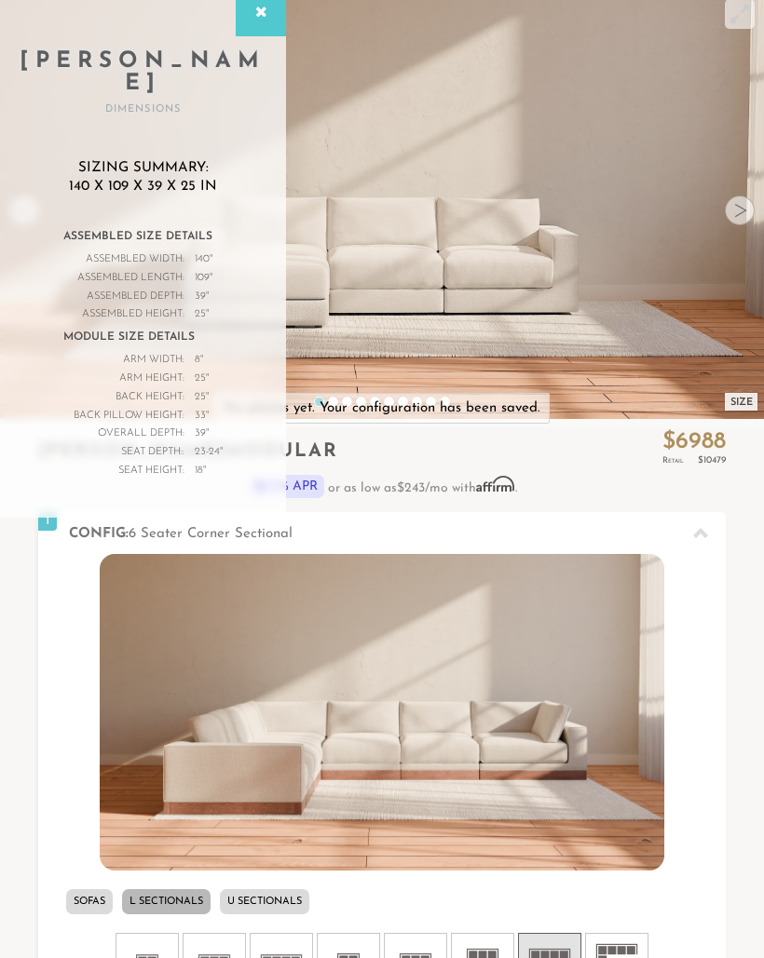
scroll to position [0, 0]
